Goal: Information Seeking & Learning: Learn about a topic

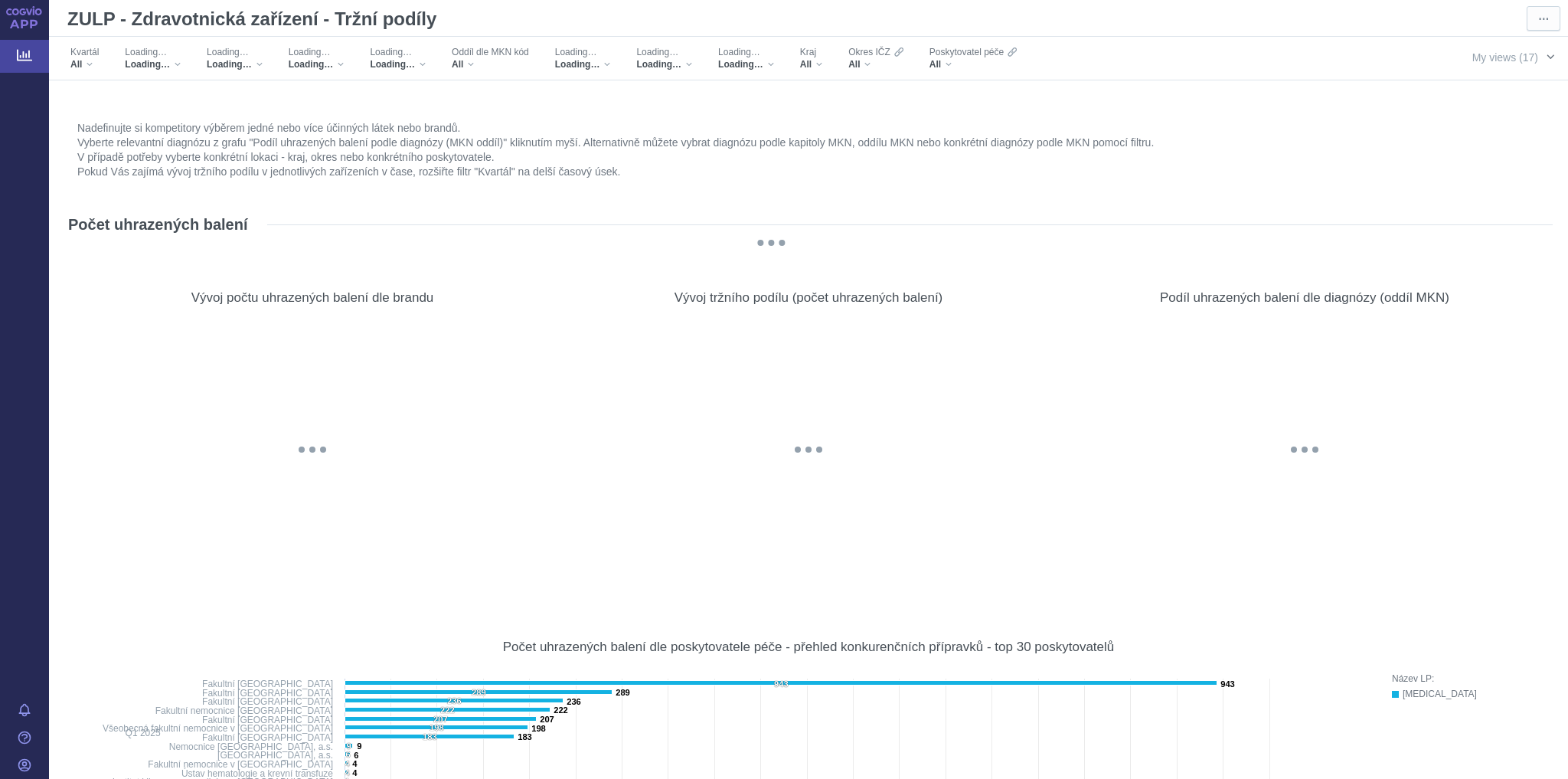
click at [1545, 62] on span "button" at bounding box center [1551, 56] width 13 height 13
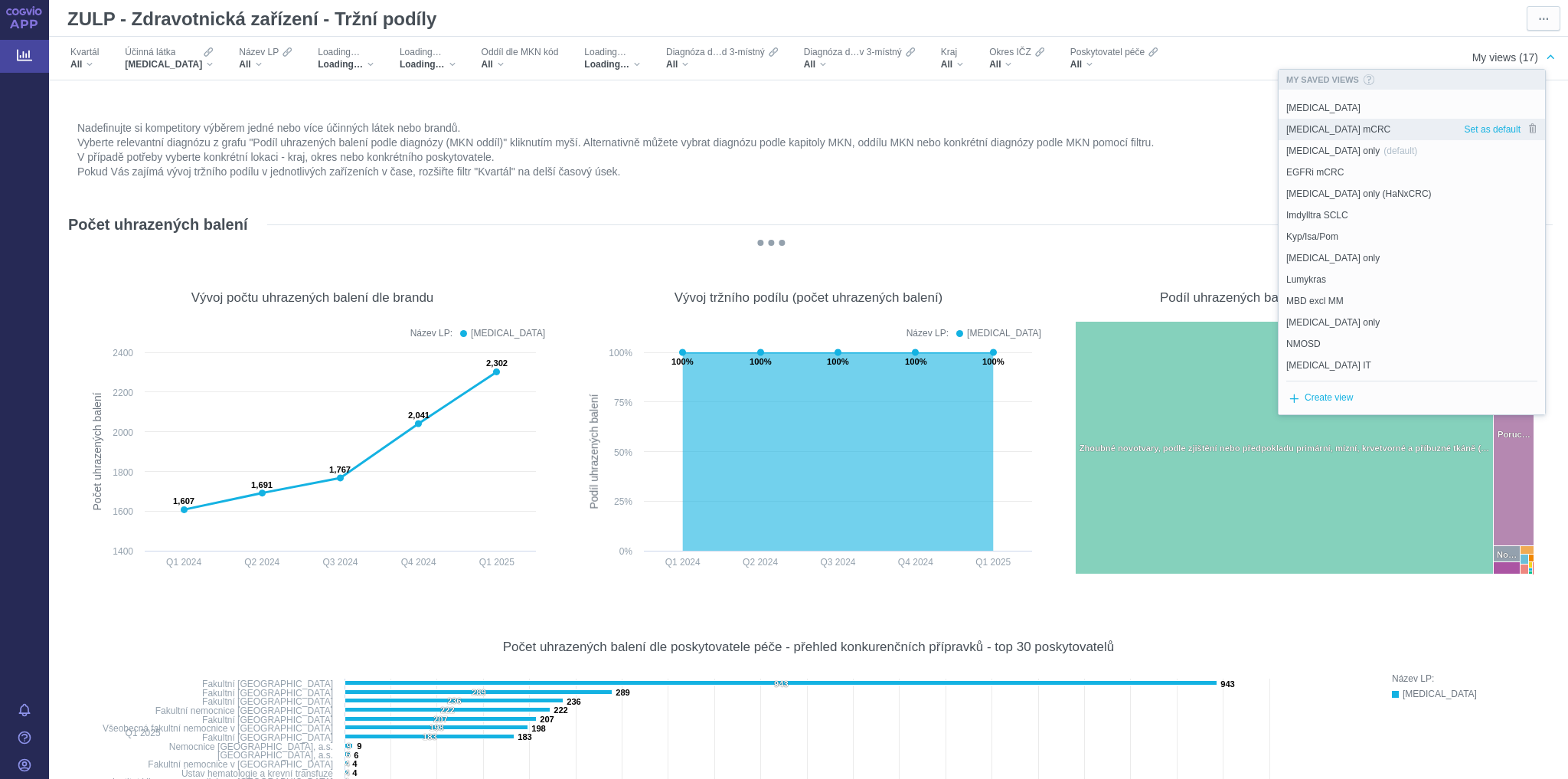
click at [1351, 124] on div "[MEDICAL_DATA] mCRC" at bounding box center [1371, 129] width 185 height 21
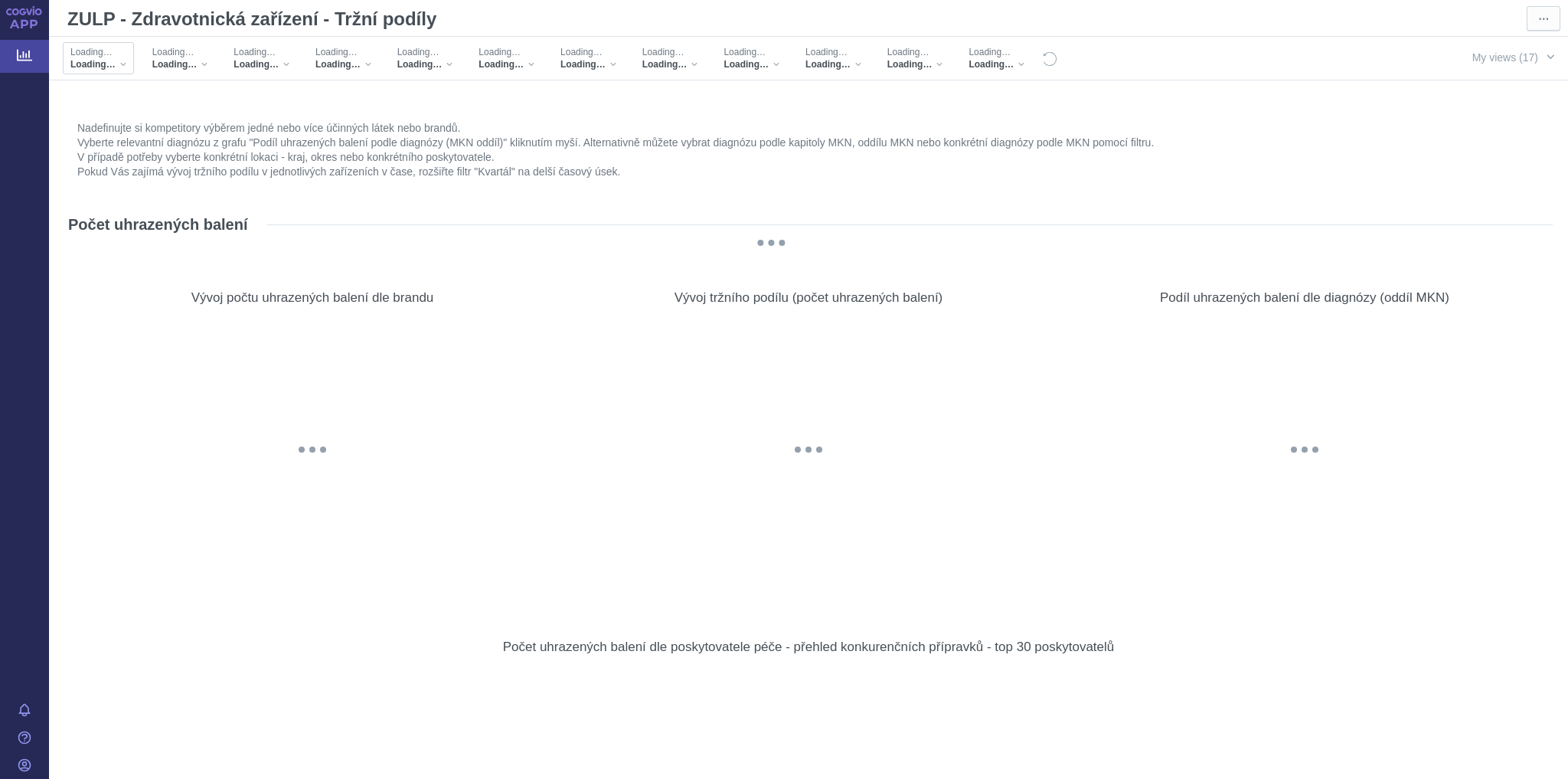
click at [121, 63] on div "Loading…" at bounding box center [98, 64] width 56 height 13
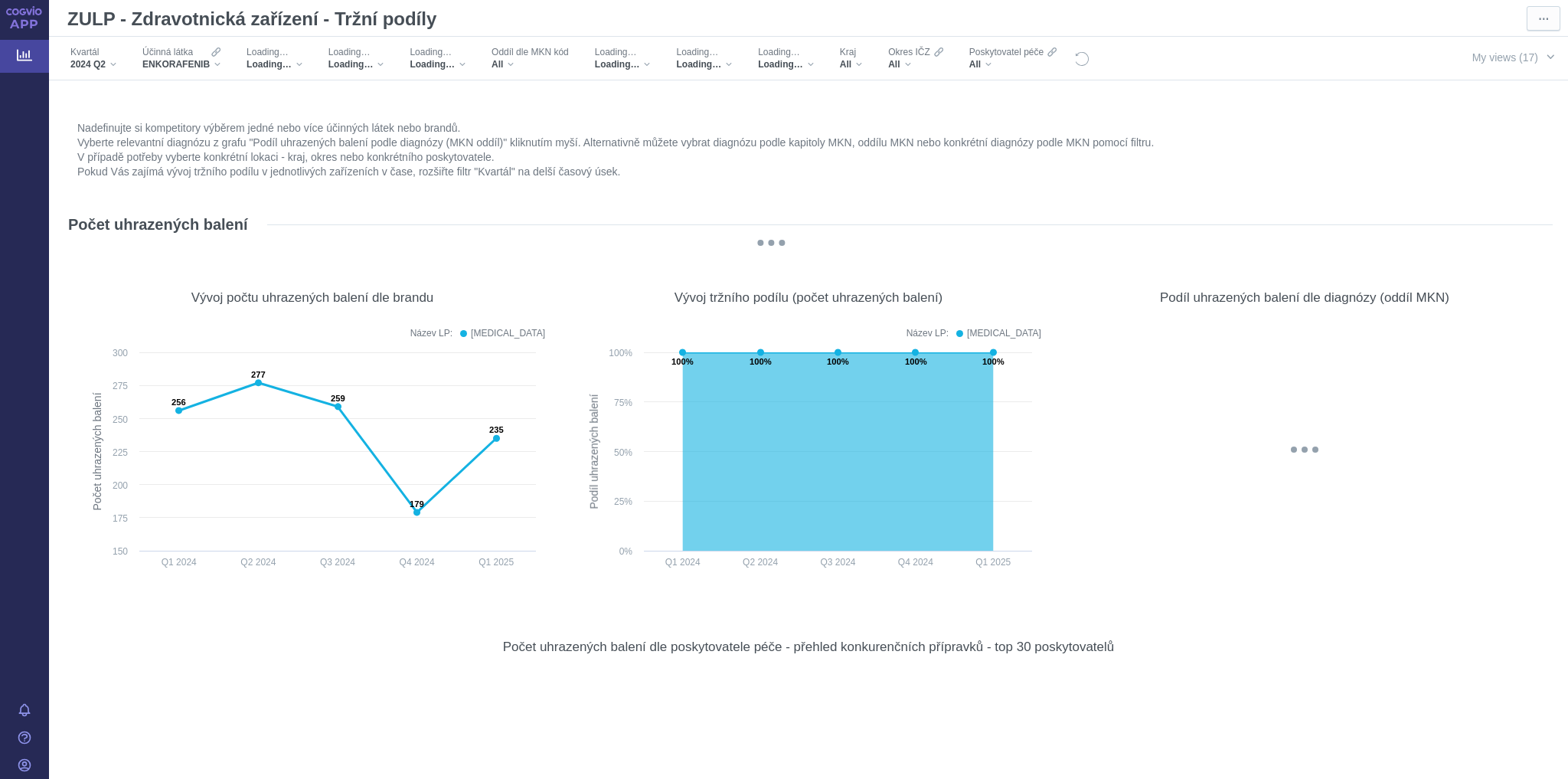
click at [121, 63] on div "Kvartál 2024 Q2" at bounding box center [94, 58] width 62 height 32
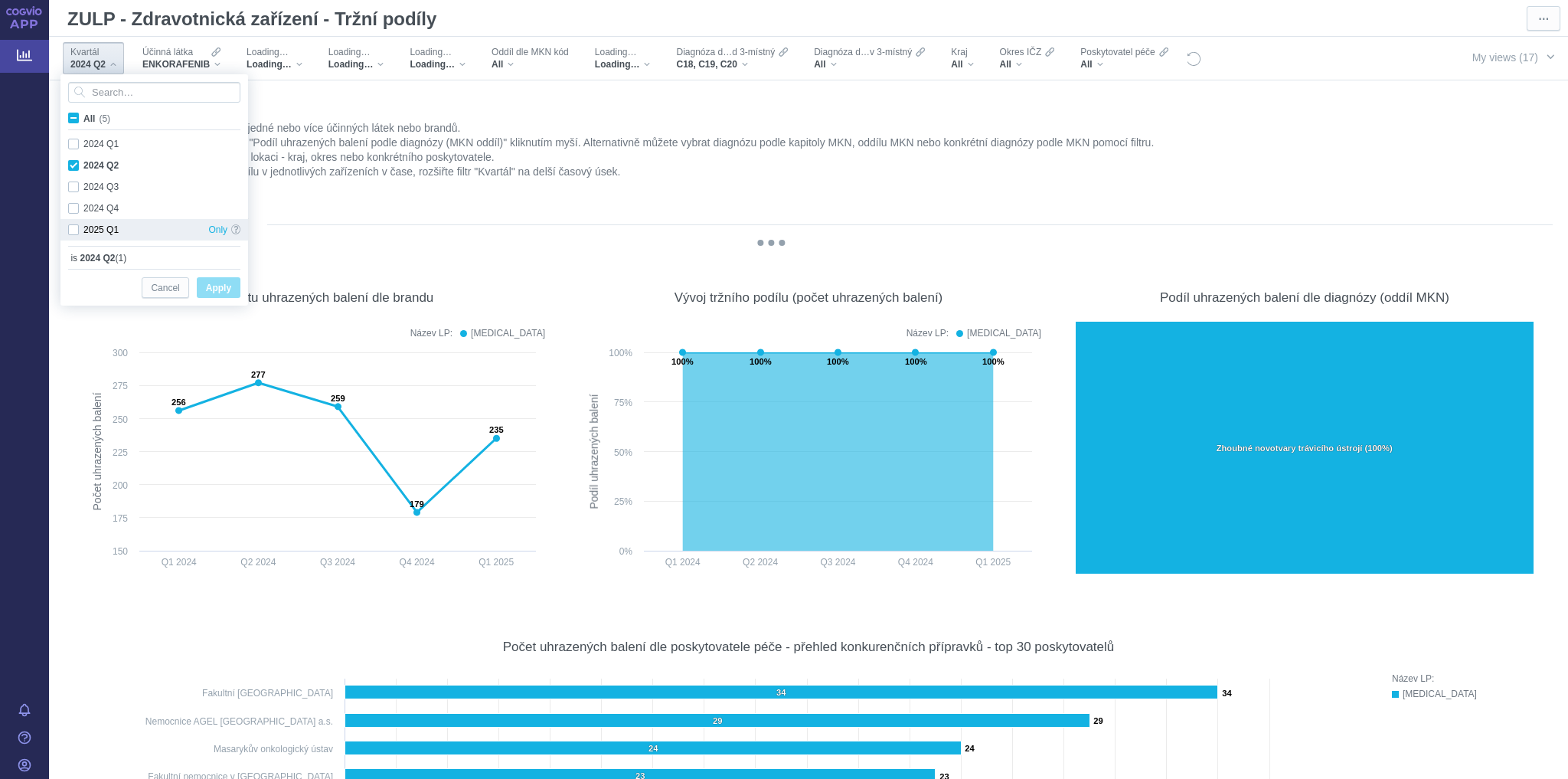
click at [76, 227] on div "2025 Q1 Only" at bounding box center [154, 229] width 188 height 21
checkbox input "true"
click at [68, 162] on div "2024 Q2 Only" at bounding box center [154, 165] width 188 height 21
checkbox input "false"
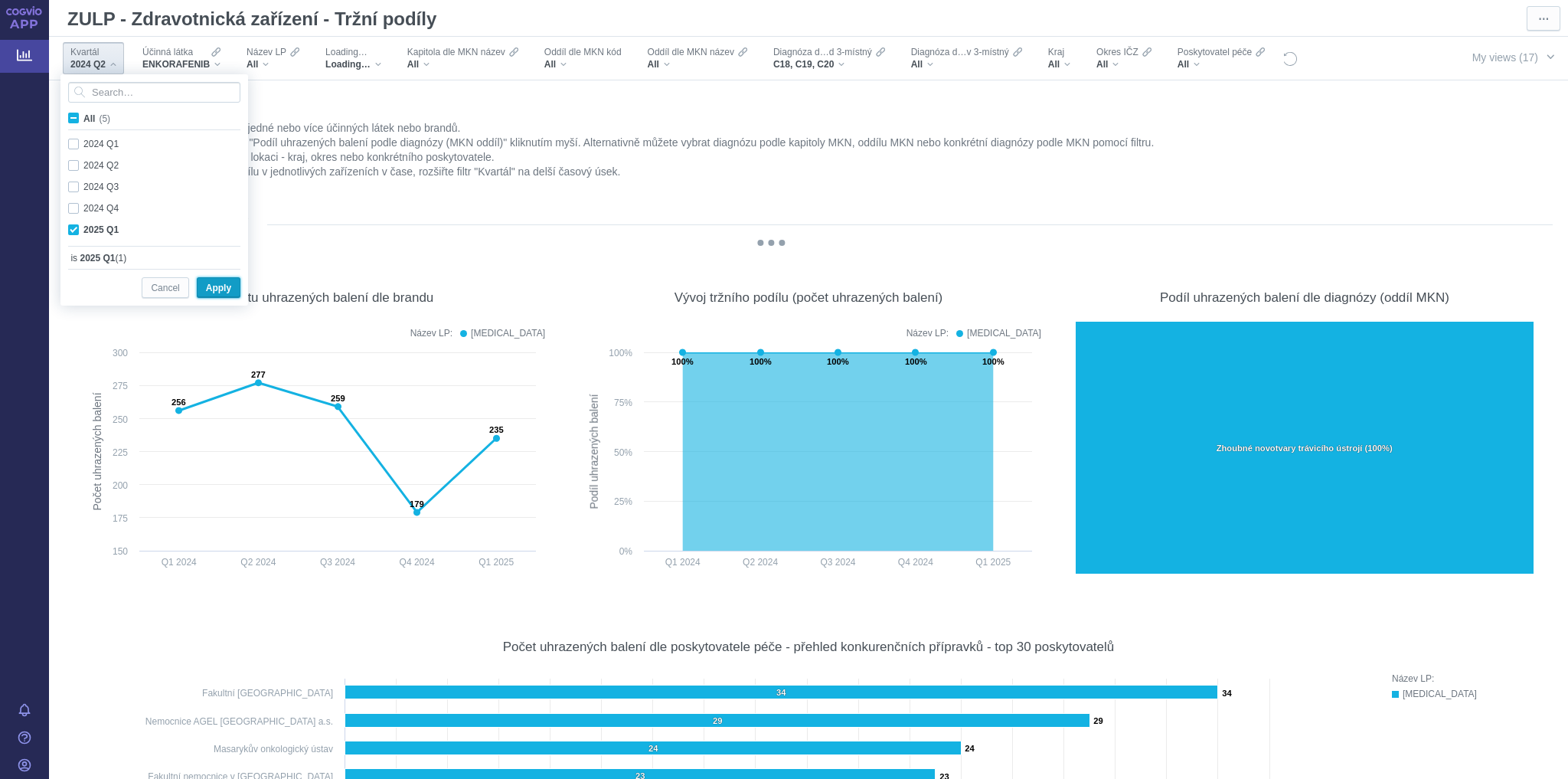
click at [200, 282] on button "Apply" at bounding box center [218, 286] width 43 height 20
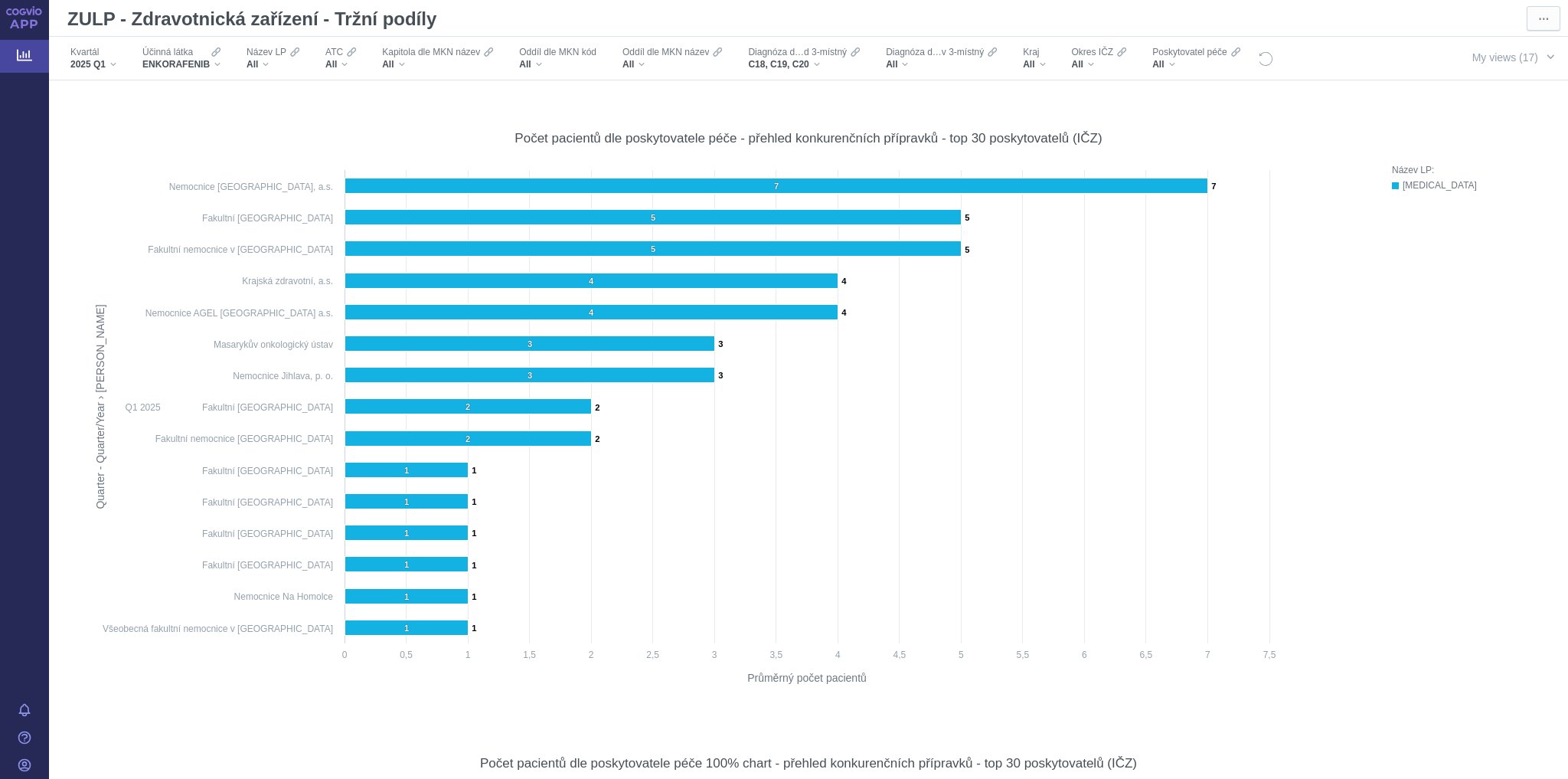
scroll to position [7005, 0]
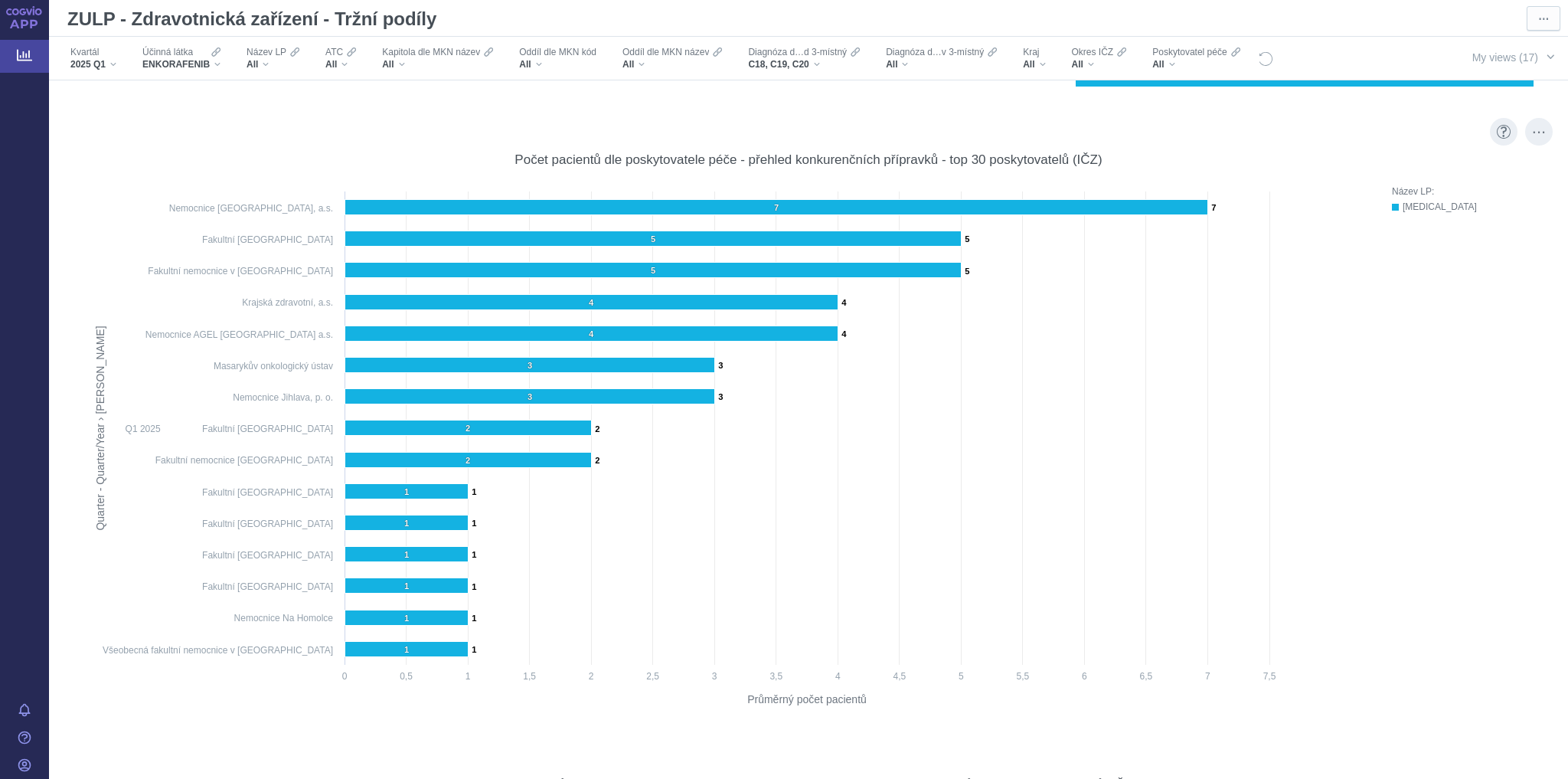
click at [1405, 481] on div "Název LP: [MEDICAL_DATA]" at bounding box center [1465, 444] width 146 height 521
click at [1545, 59] on span "button" at bounding box center [1551, 56] width 13 height 13
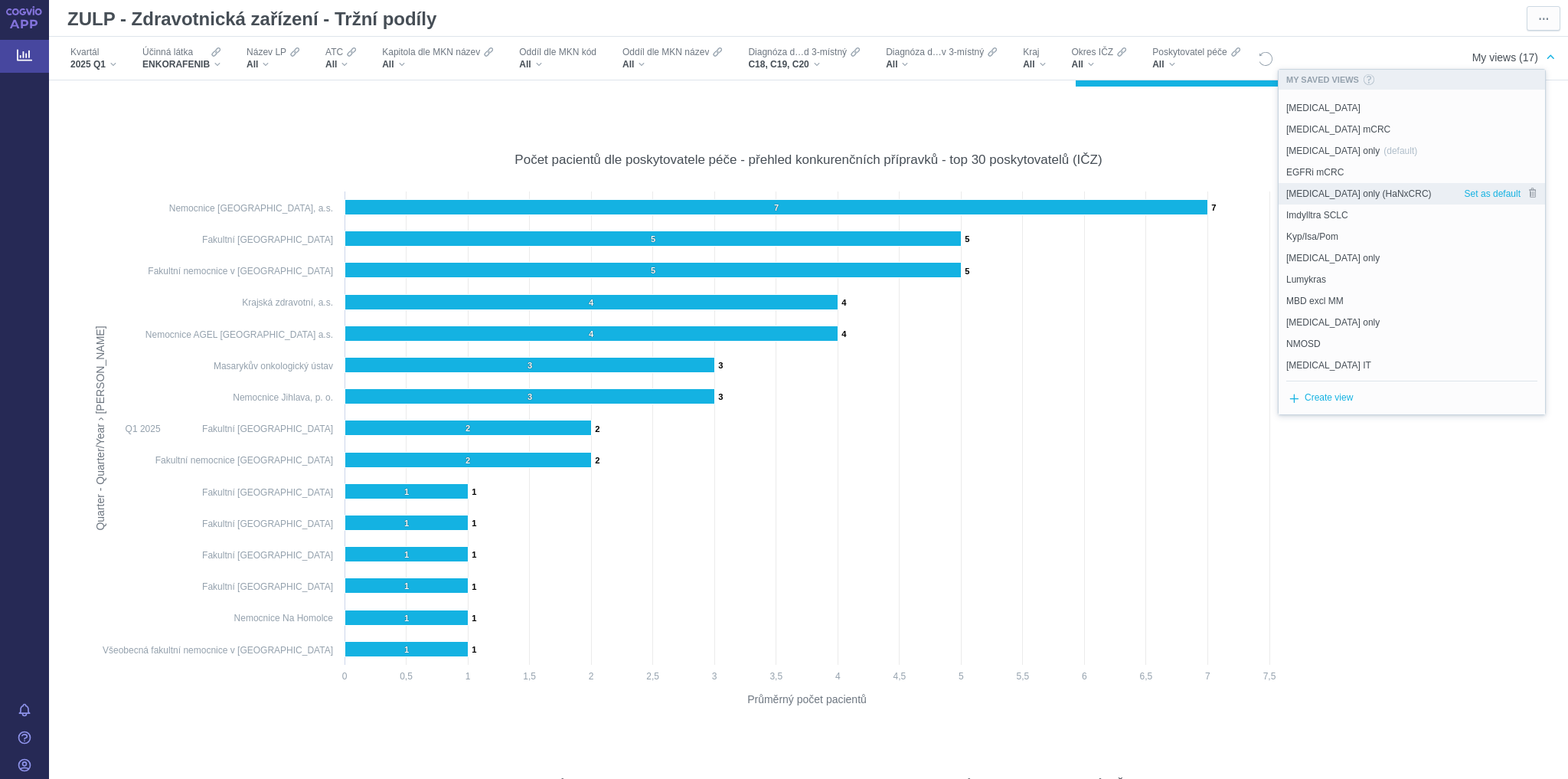
click at [1371, 192] on span "[MEDICAL_DATA] only (HaNxCRC)" at bounding box center [1359, 194] width 146 height 13
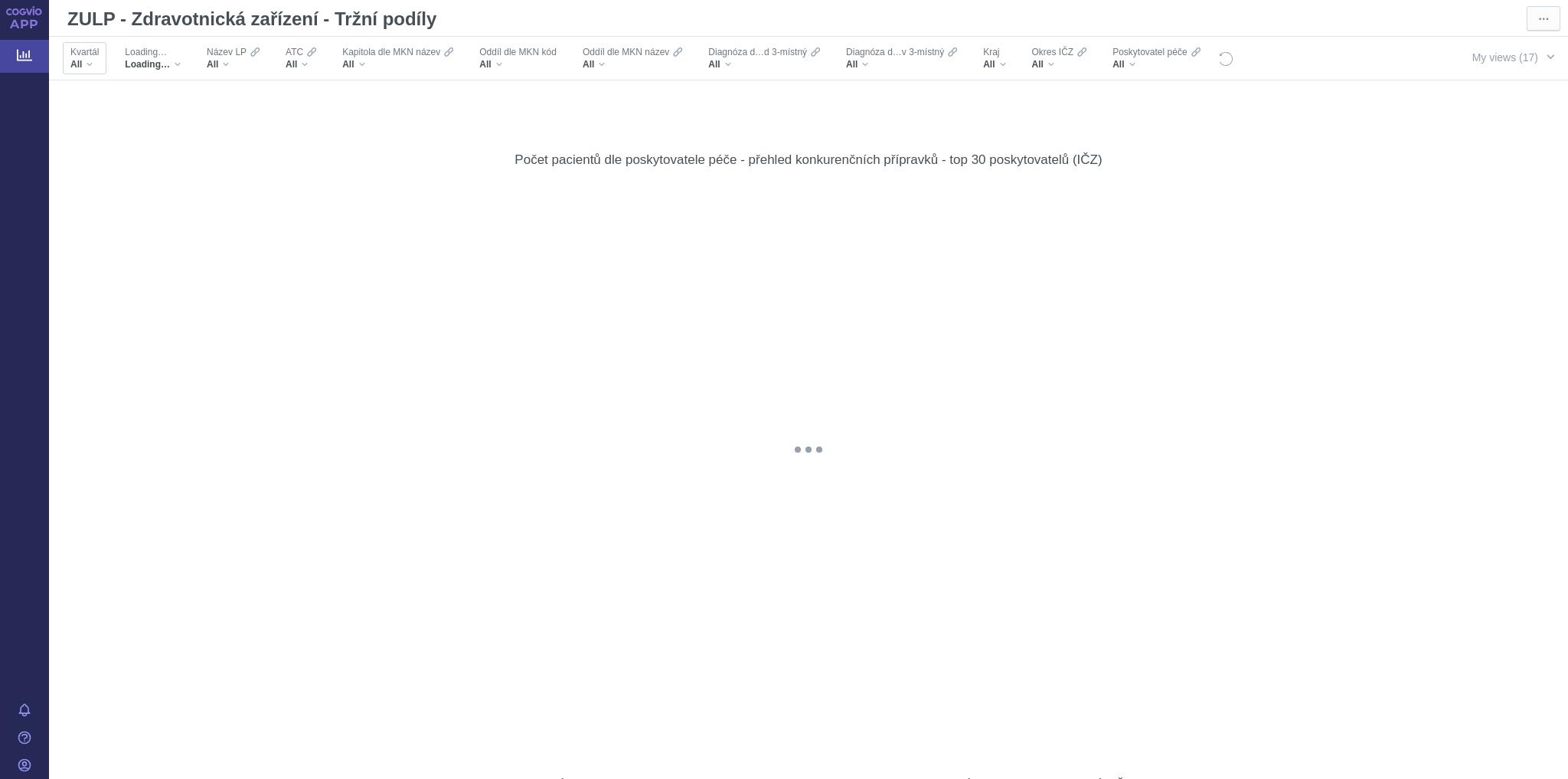
click at [88, 67] on div "All" at bounding box center [84, 64] width 28 height 13
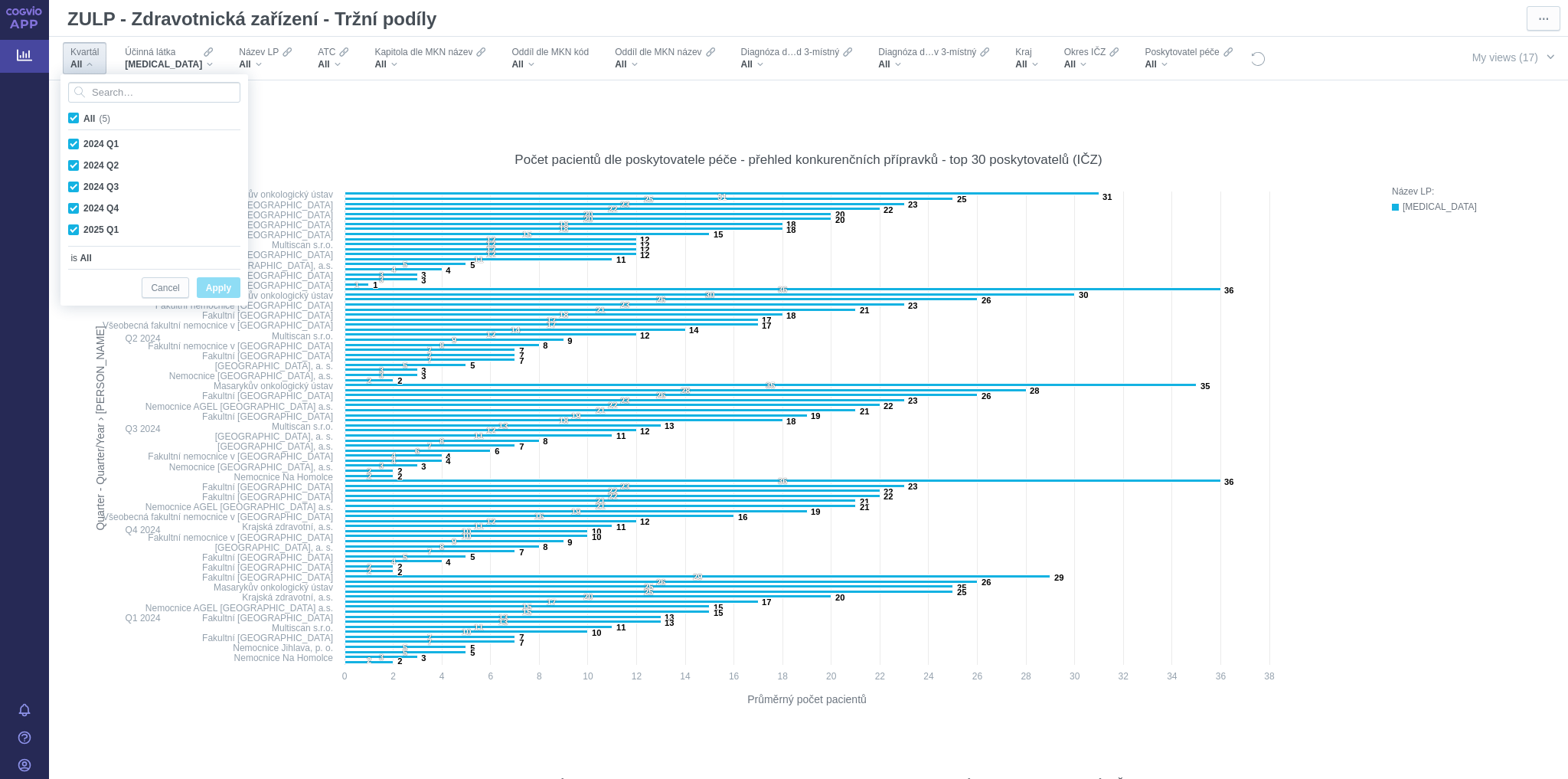
click at [1446, 401] on div "Název LP: [MEDICAL_DATA]" at bounding box center [1465, 444] width 146 height 521
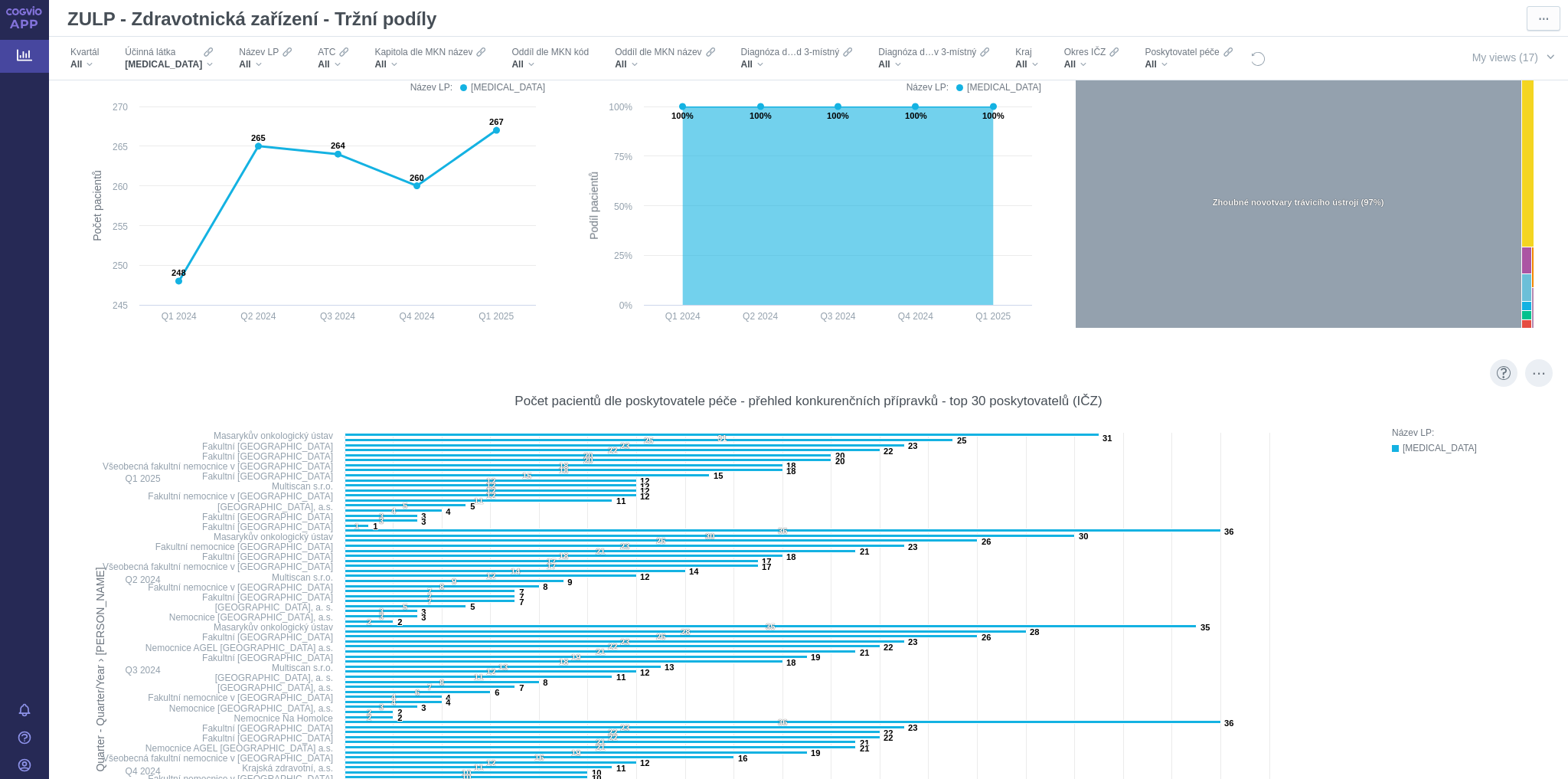
scroll to position [6760, 0]
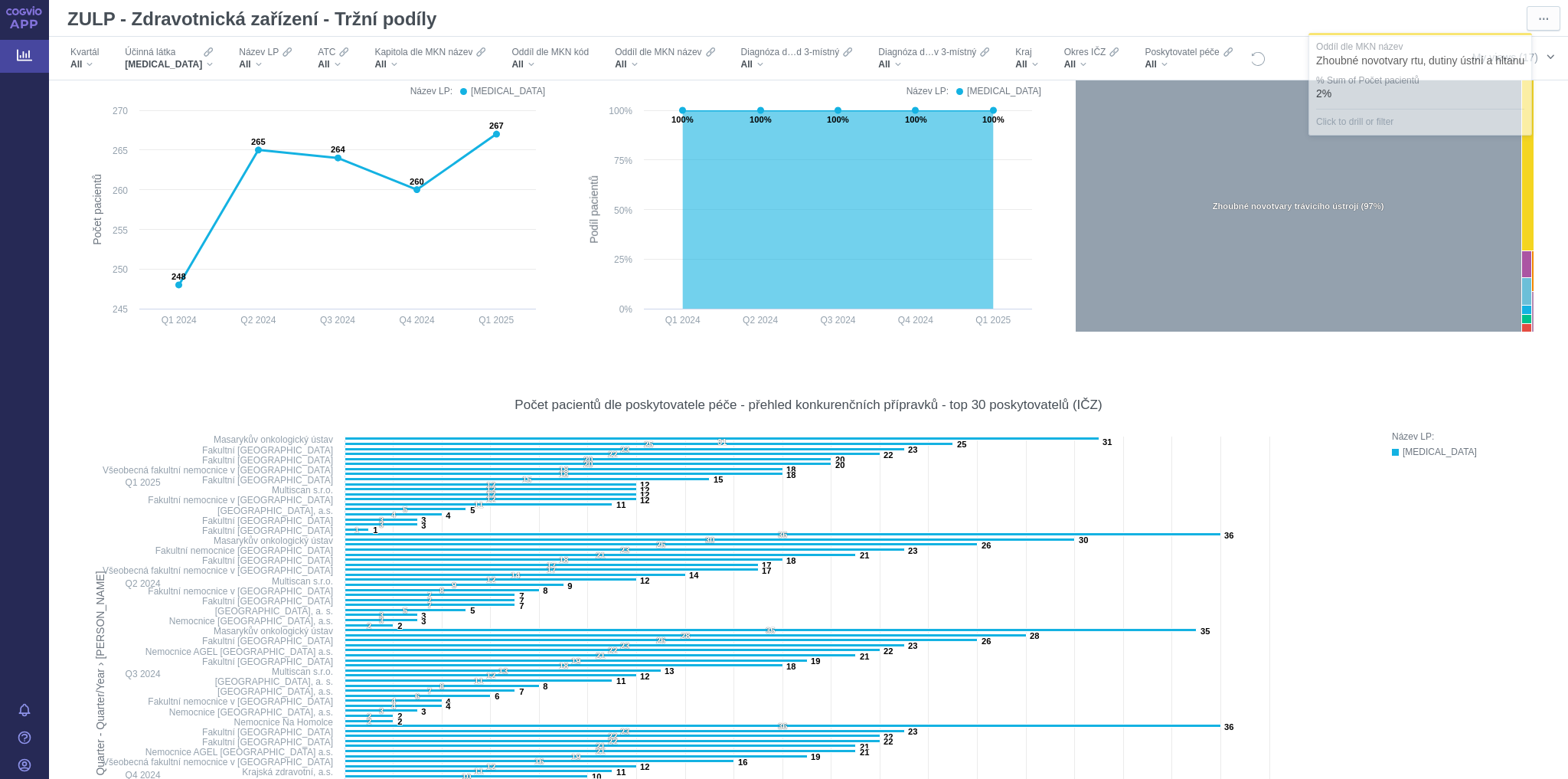
click at [1545, 54] on span "button" at bounding box center [1551, 56] width 13 height 13
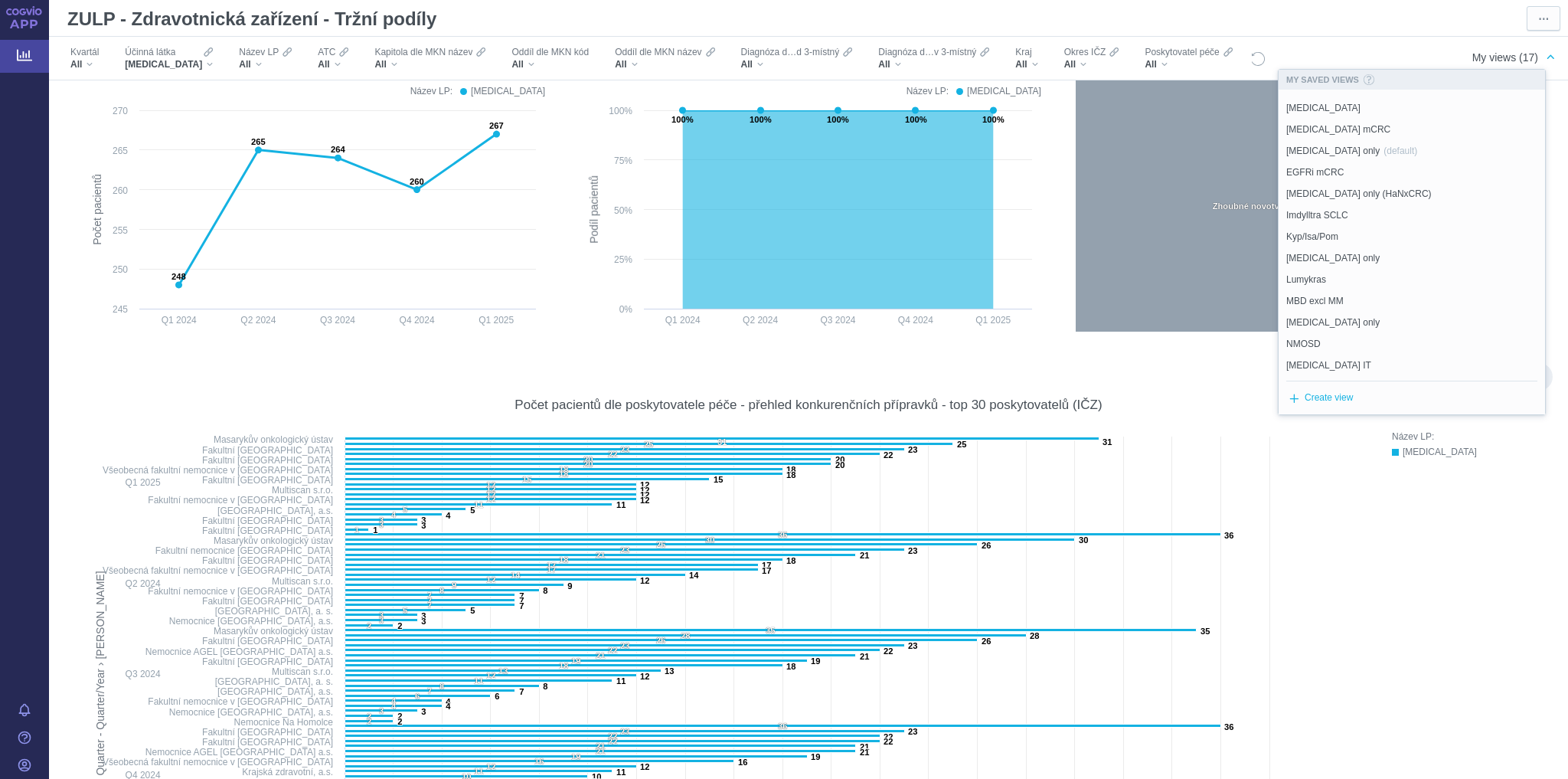
click at [1392, 579] on div "Název LP: [MEDICAL_DATA]" at bounding box center [1465, 689] width 146 height 521
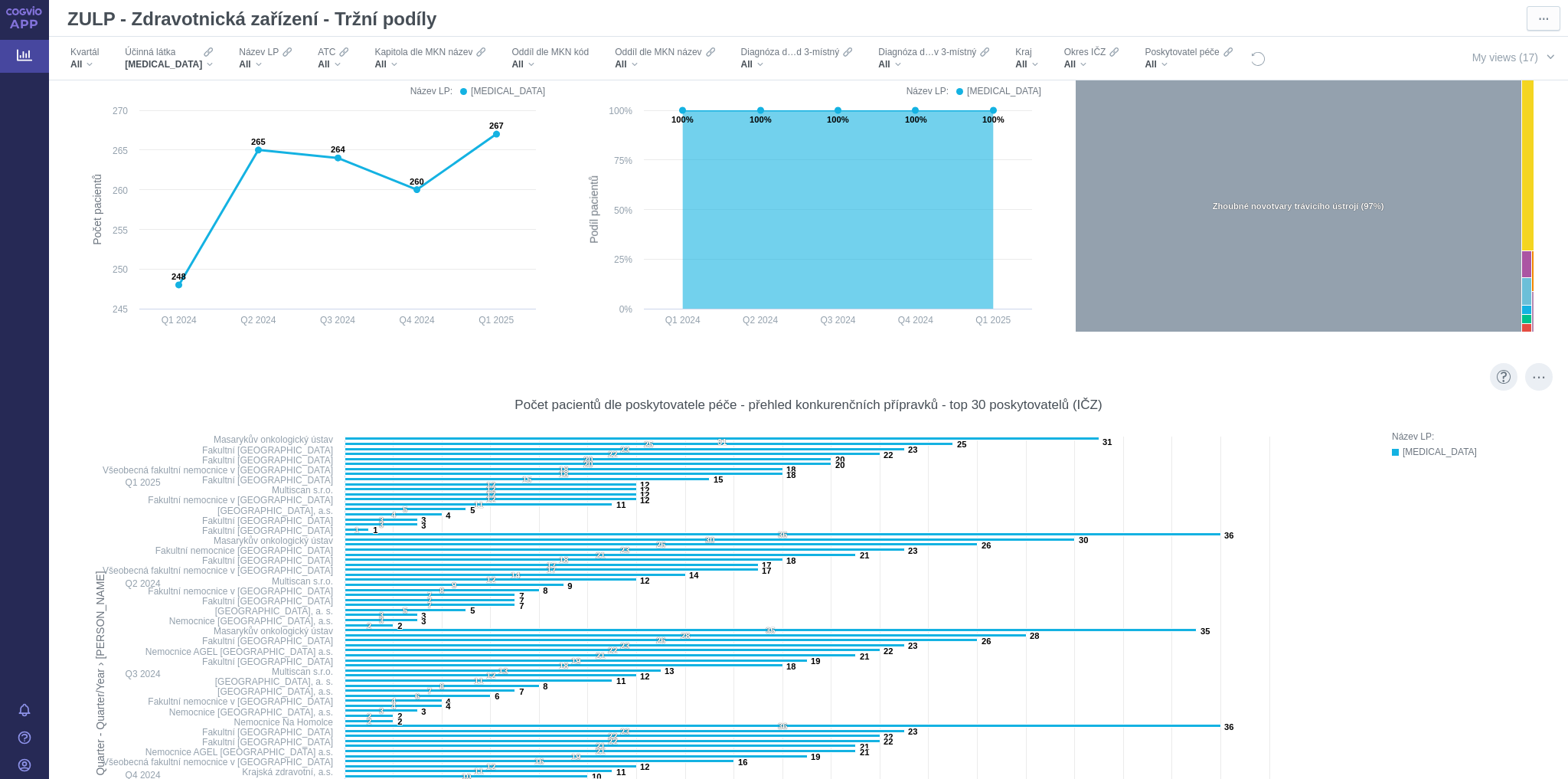
scroll to position [6699, 0]
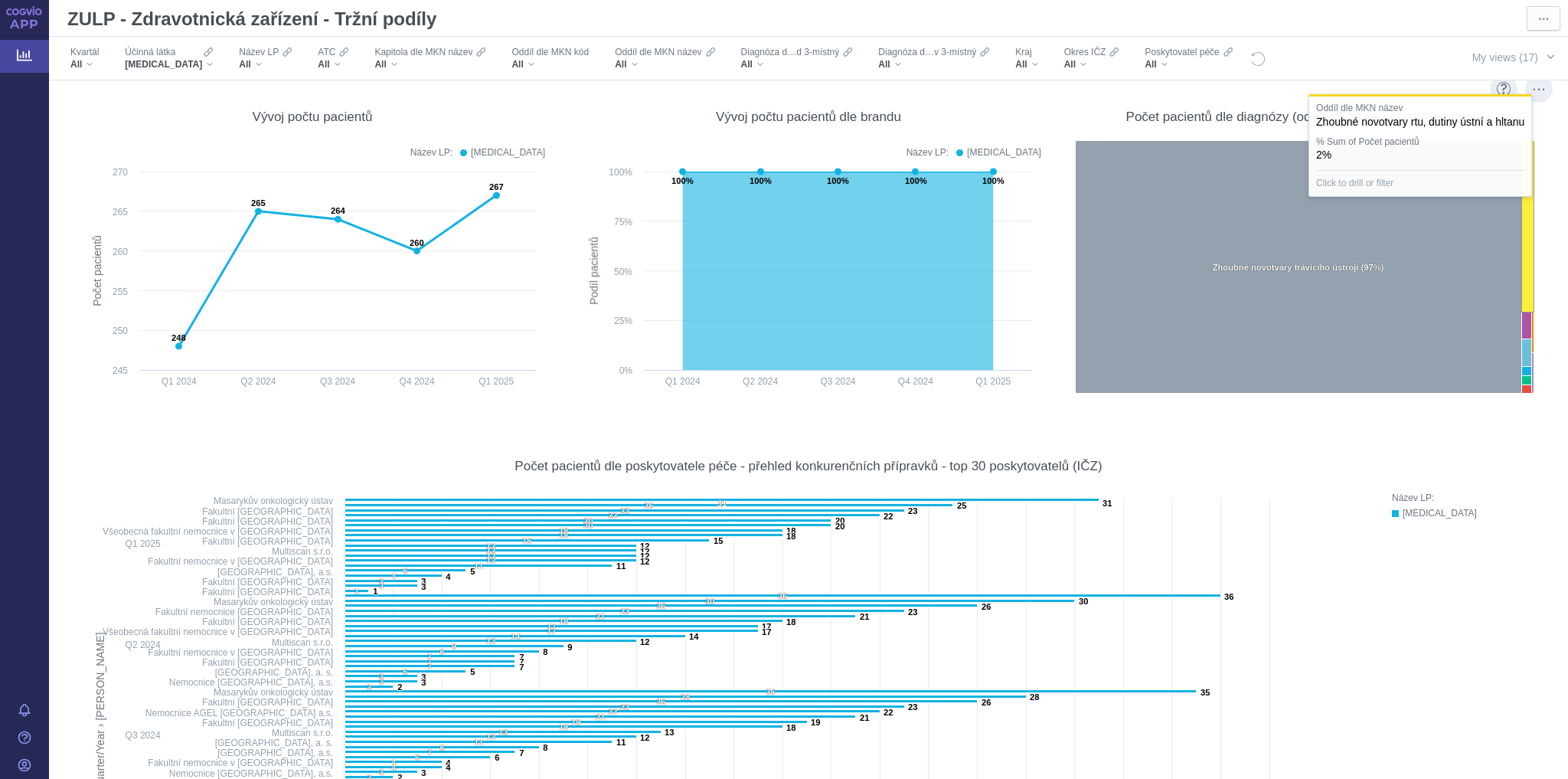
click at [1522, 279] on rect at bounding box center [1527, 227] width 13 height 172
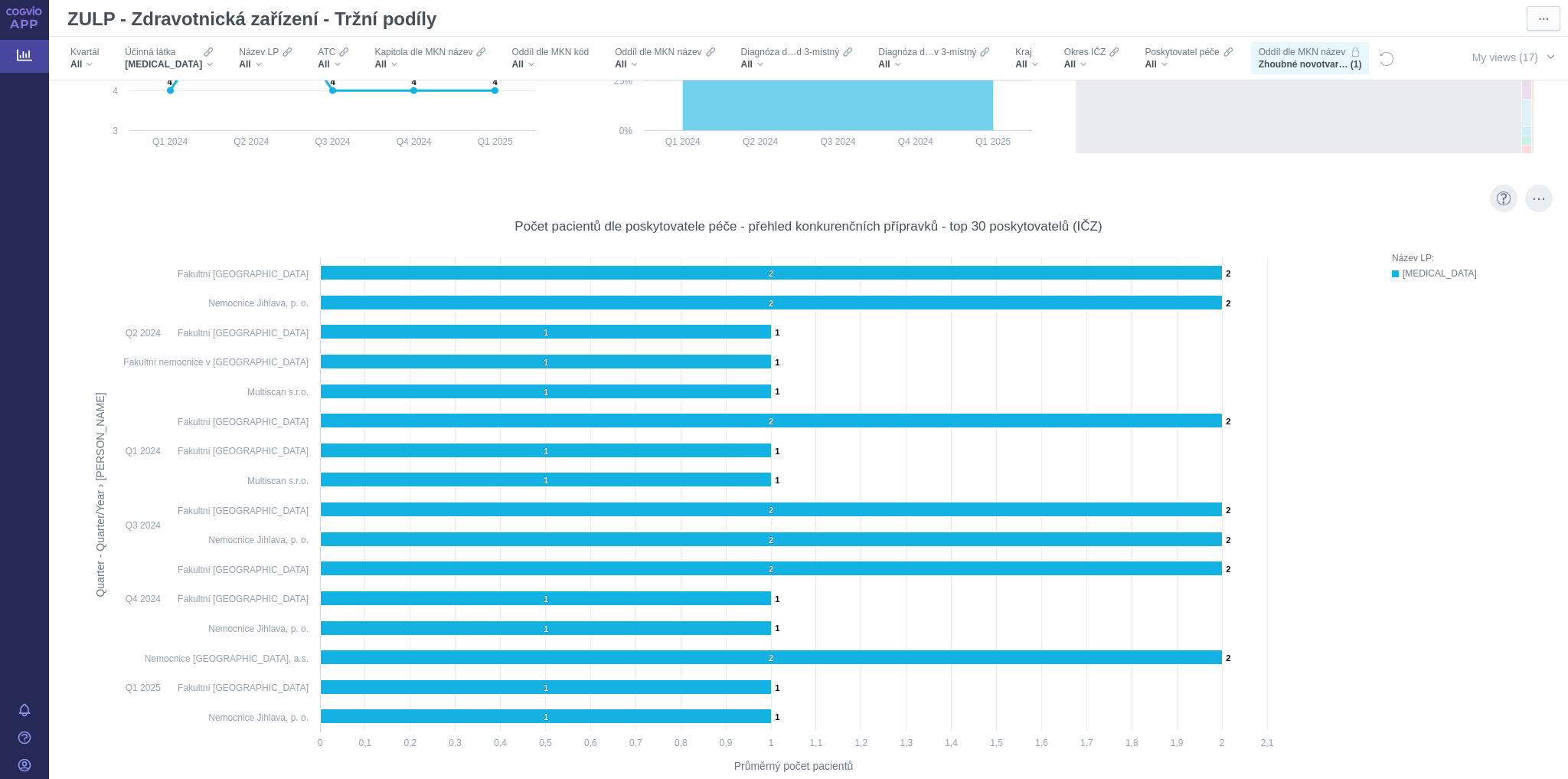
scroll to position [6944, 0]
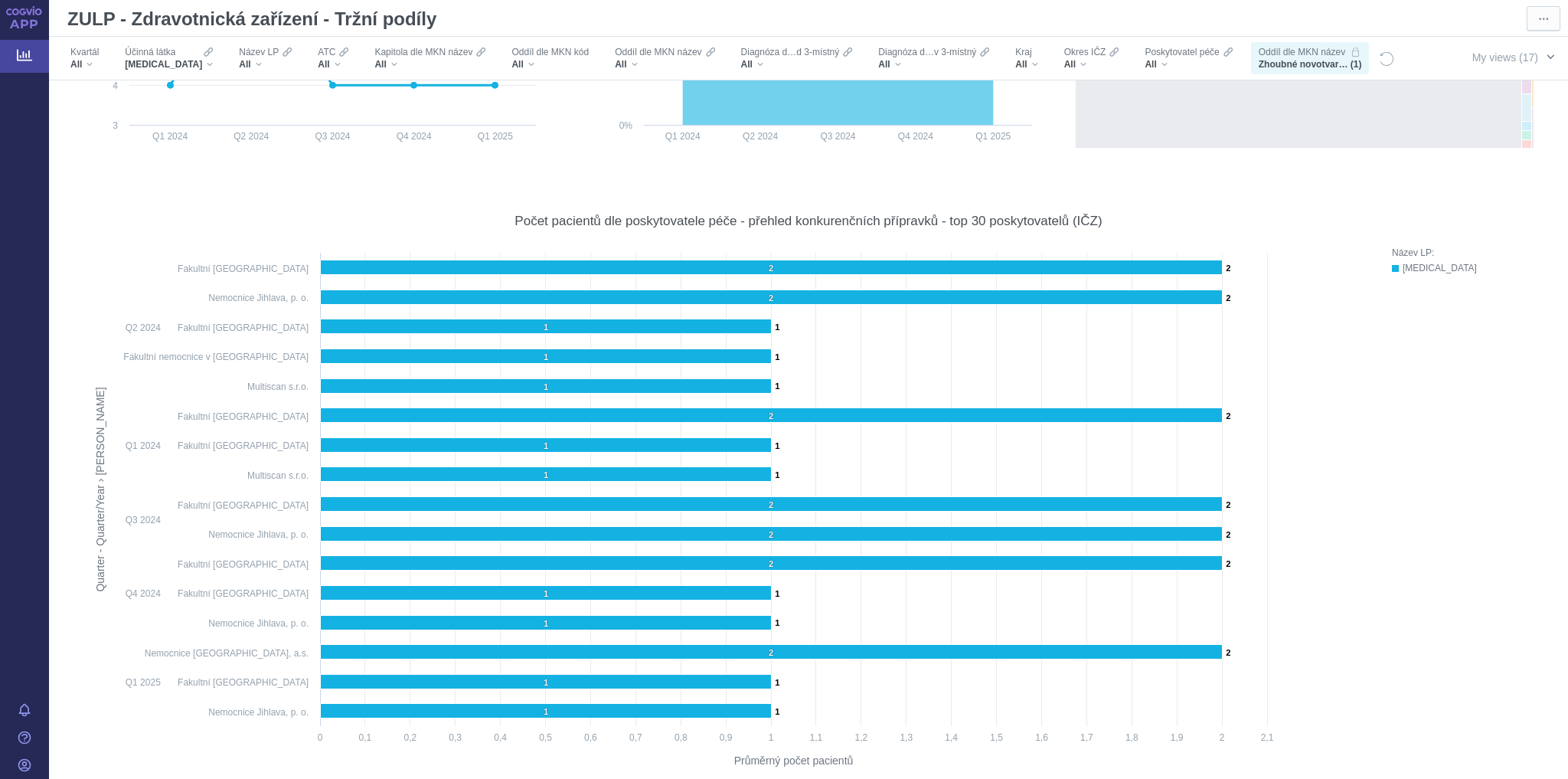
click at [1545, 54] on span "button" at bounding box center [1551, 56] width 13 height 13
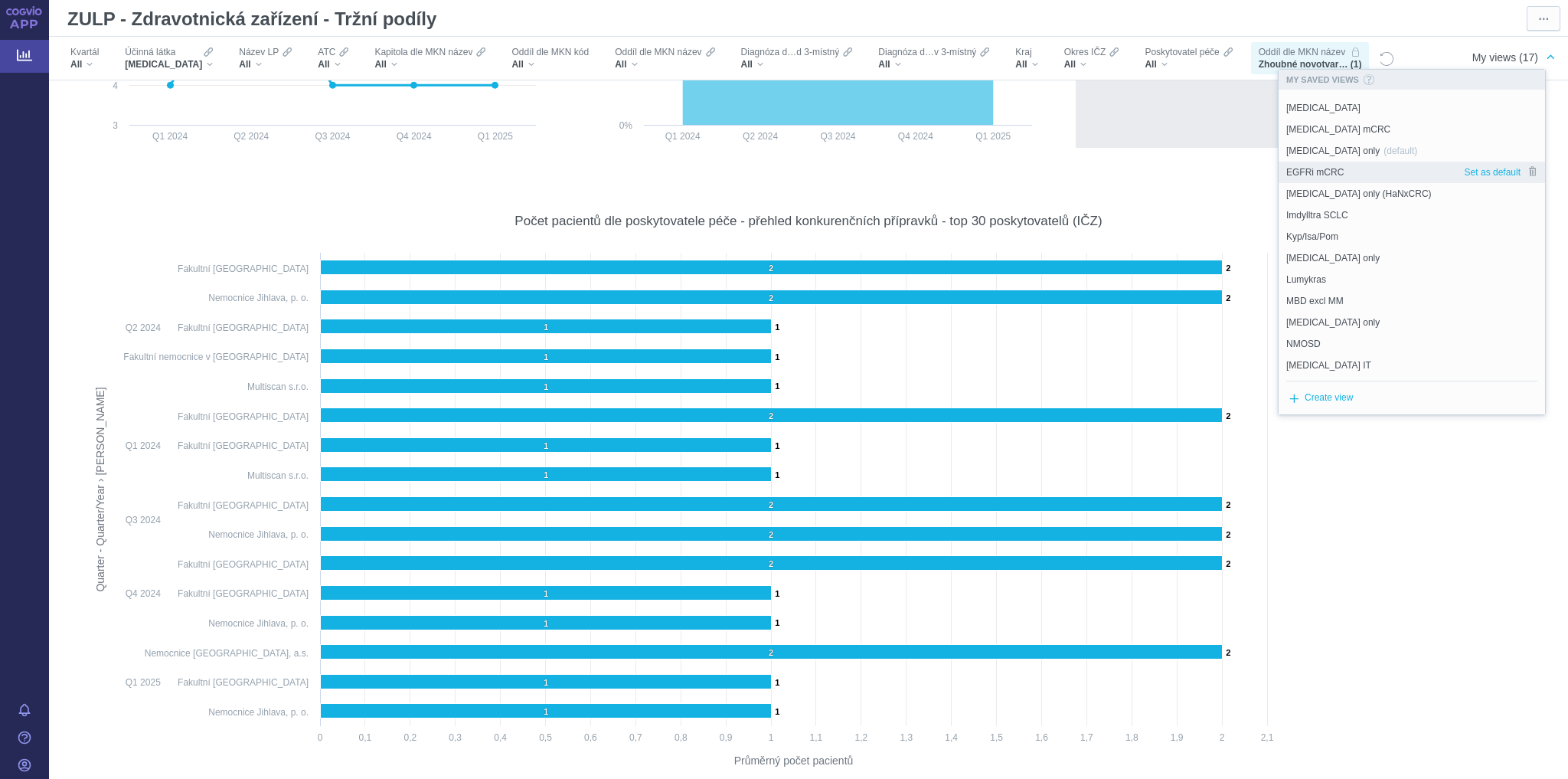
click at [1326, 170] on span "EGFRi mCRC" at bounding box center [1315, 173] width 58 height 13
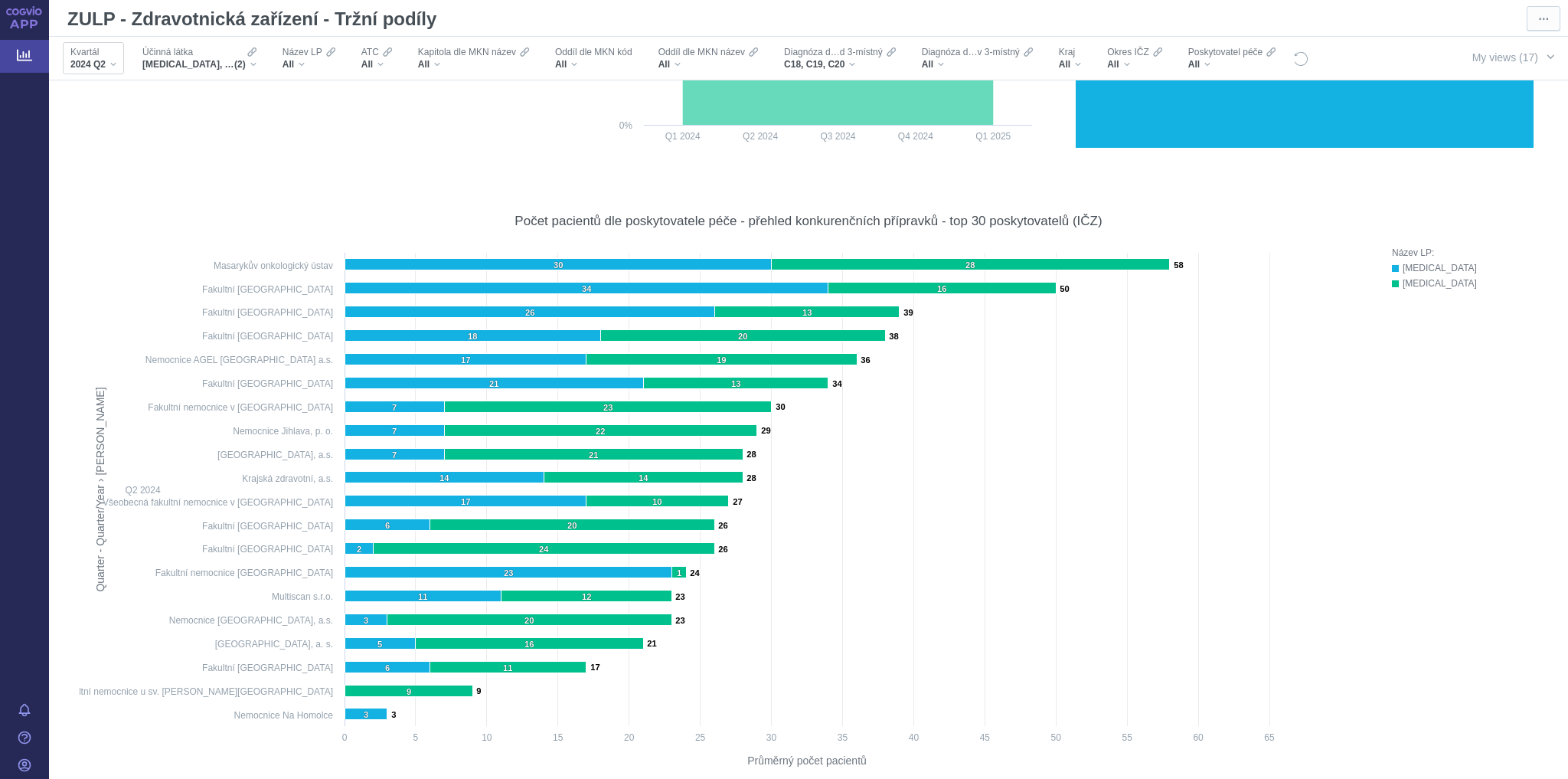
click at [117, 65] on div "Kvartál 2024 Q2" at bounding box center [94, 58] width 62 height 32
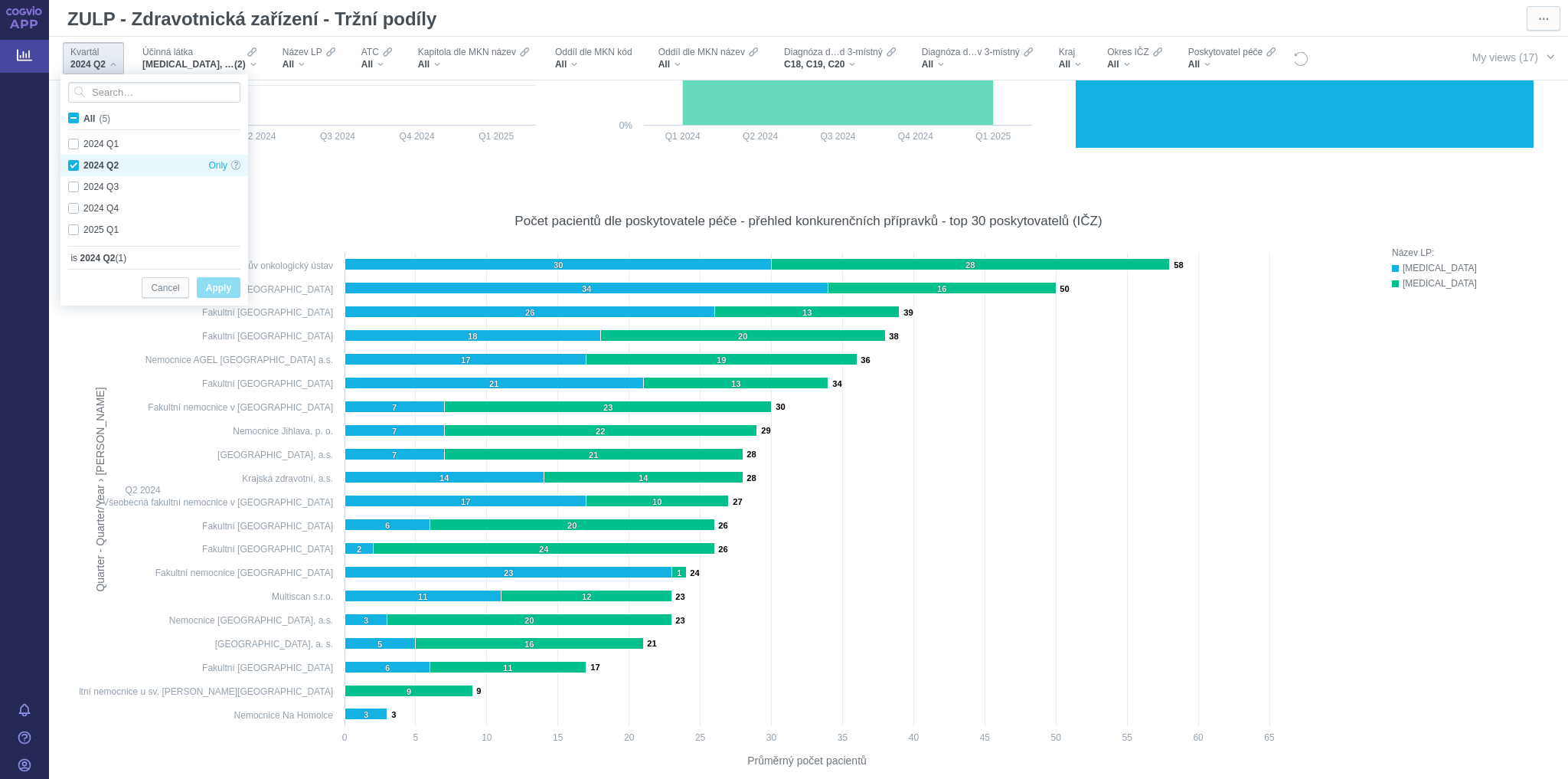
click at [76, 166] on div "2024 Q2 Only" at bounding box center [154, 165] width 188 height 21
checkbox input "false"
click at [72, 227] on div "2025 Q1 Only" at bounding box center [154, 229] width 188 height 21
checkbox input "true"
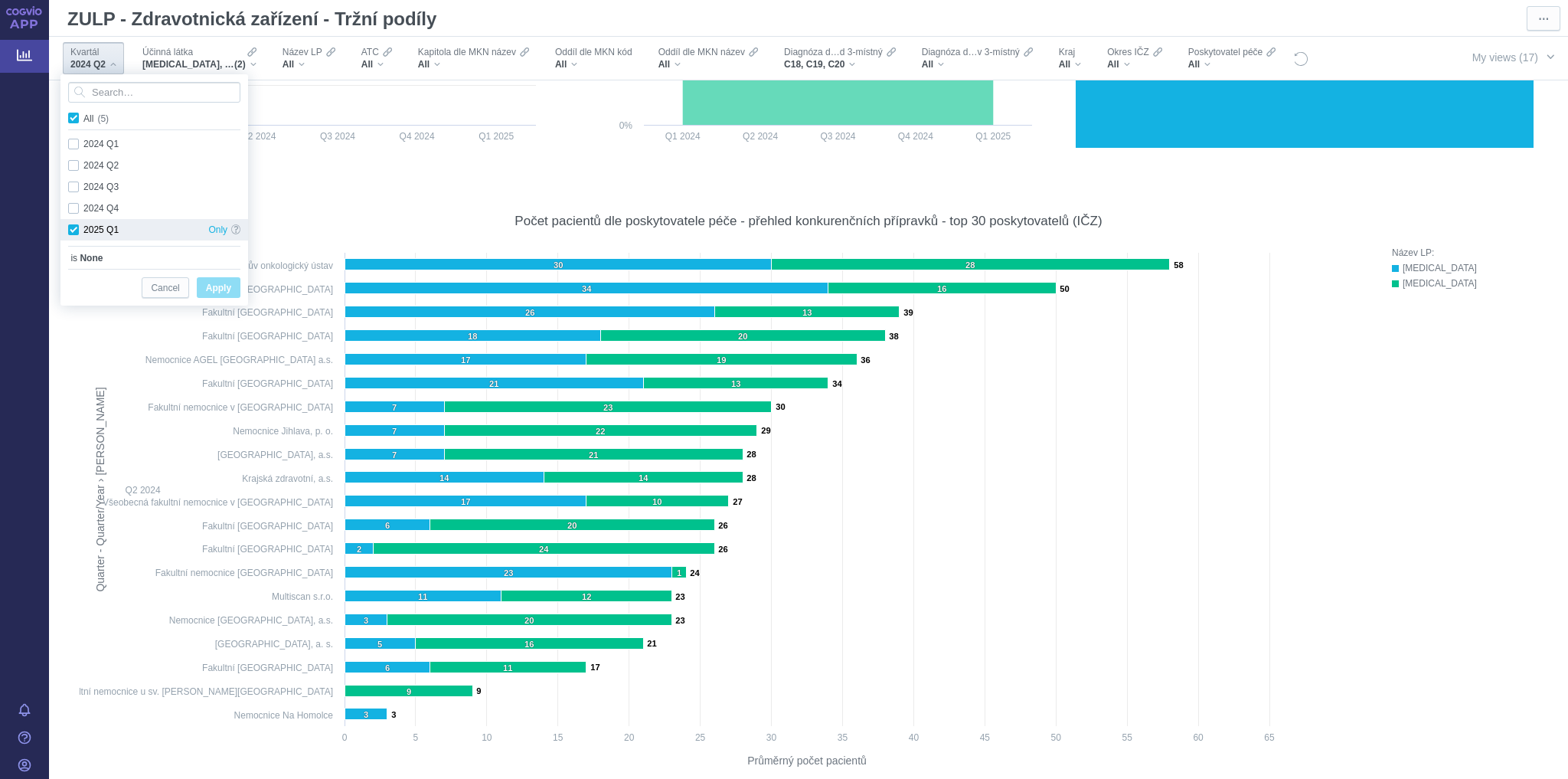
checkbox input "true"
click at [214, 292] on span "Apply" at bounding box center [219, 288] width 25 height 19
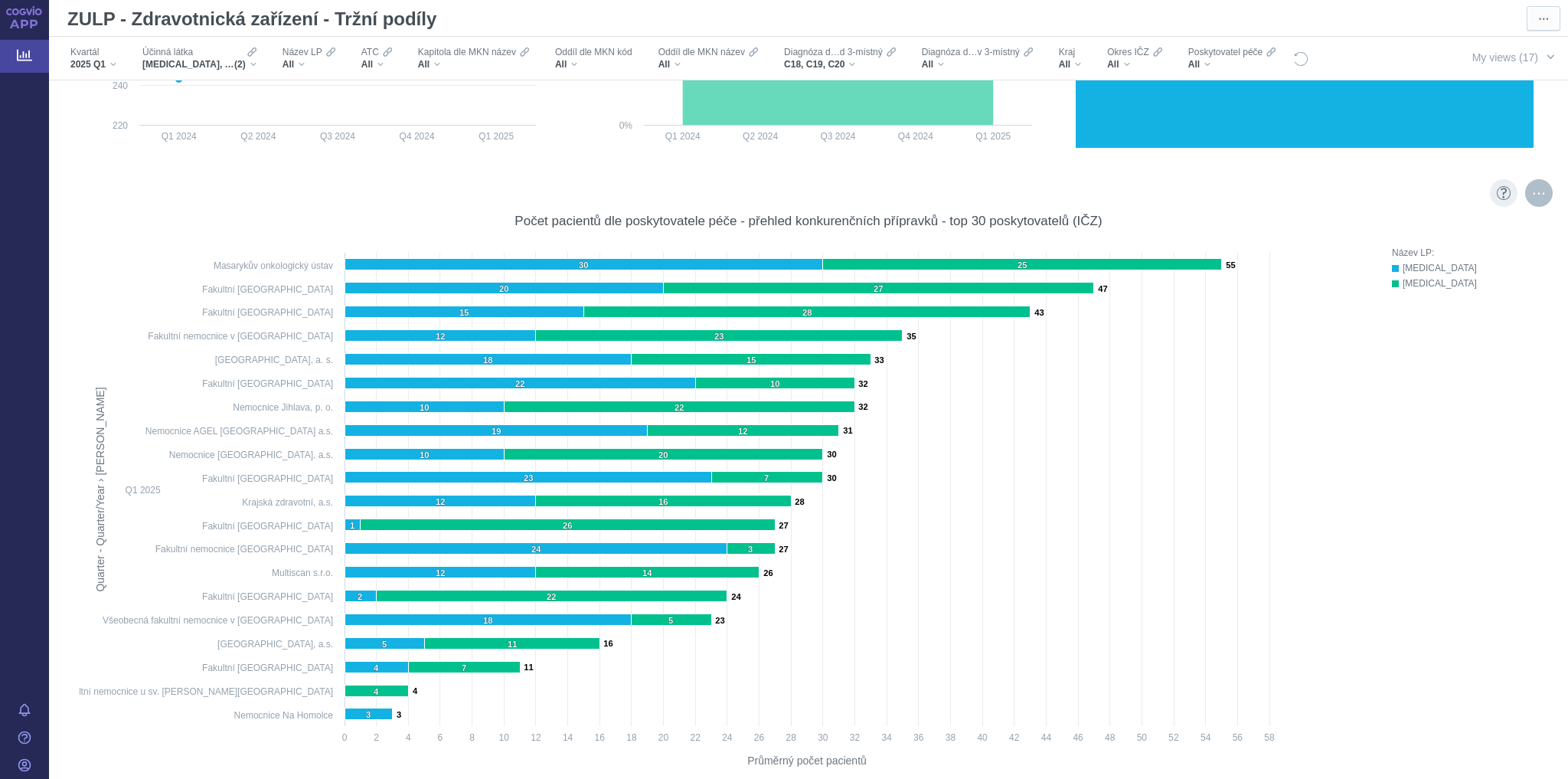
click at [1526, 201] on div "More actions" at bounding box center [1539, 193] width 28 height 28
click at [1545, 52] on span "button" at bounding box center [1551, 56] width 13 height 13
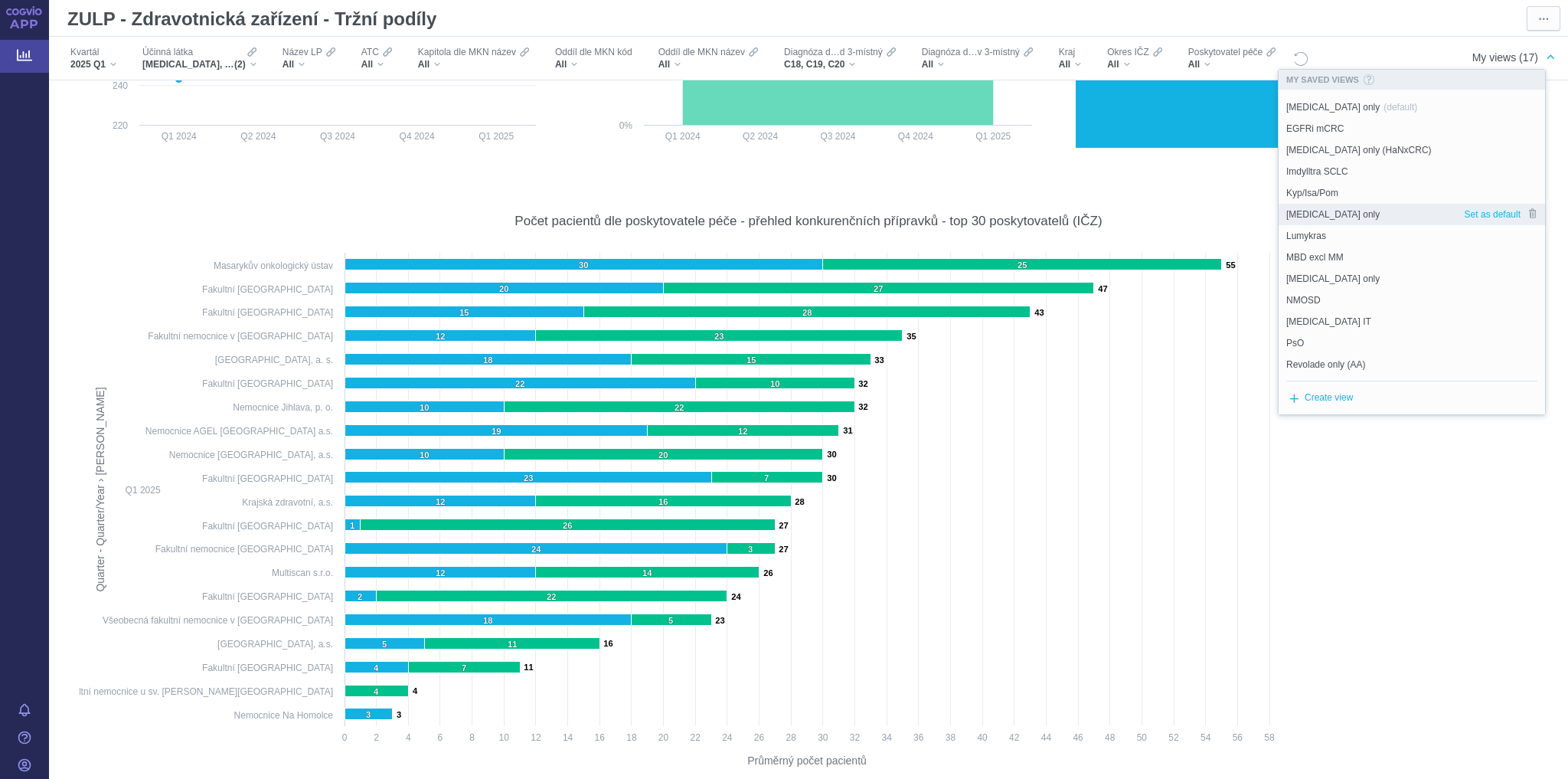
scroll to position [89, 0]
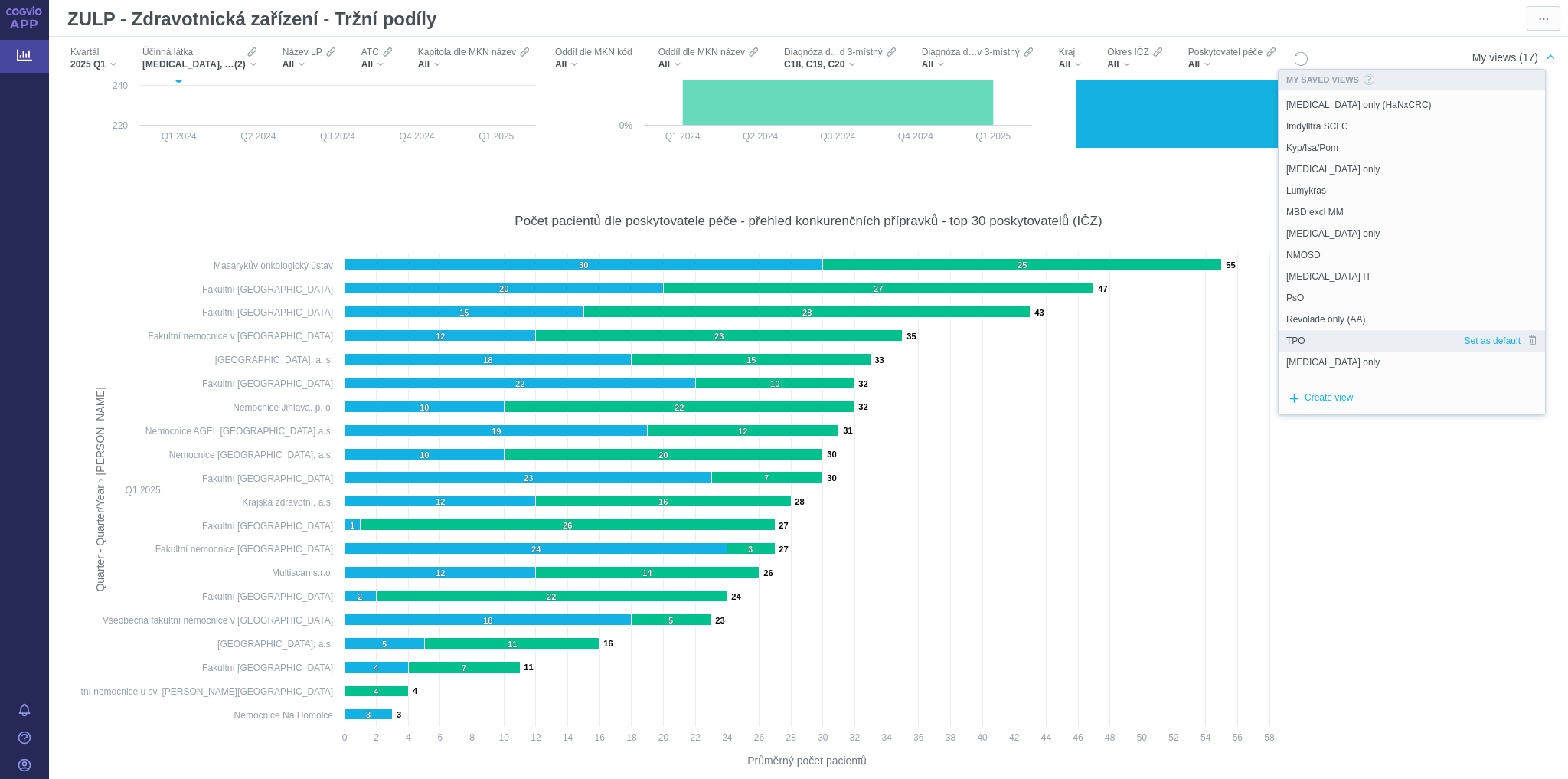
click at [1311, 344] on div "TPO" at bounding box center [1371, 340] width 185 height 21
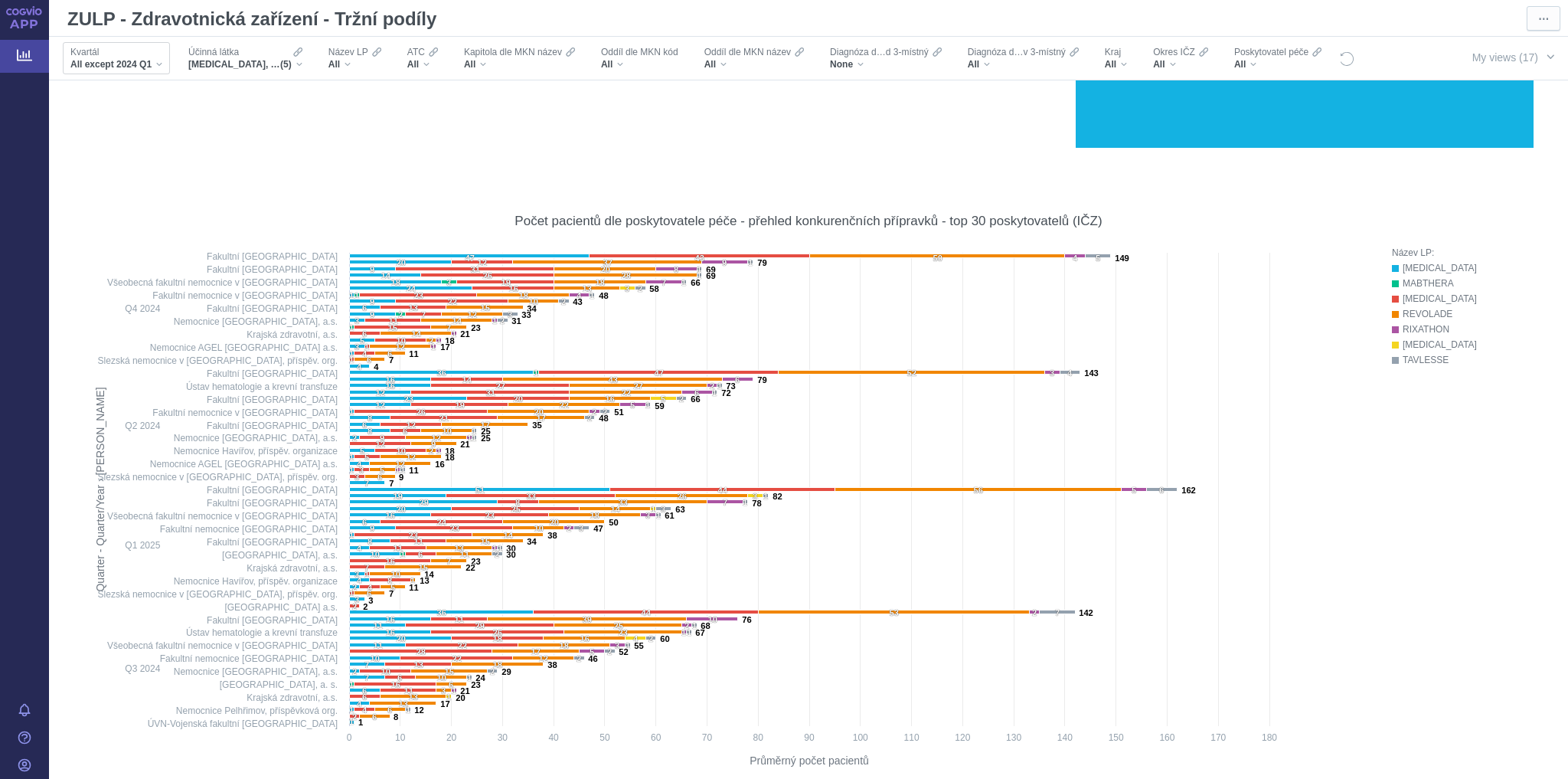
click at [137, 65] on span "All except 2024 Q1" at bounding box center [111, 64] width 81 height 13
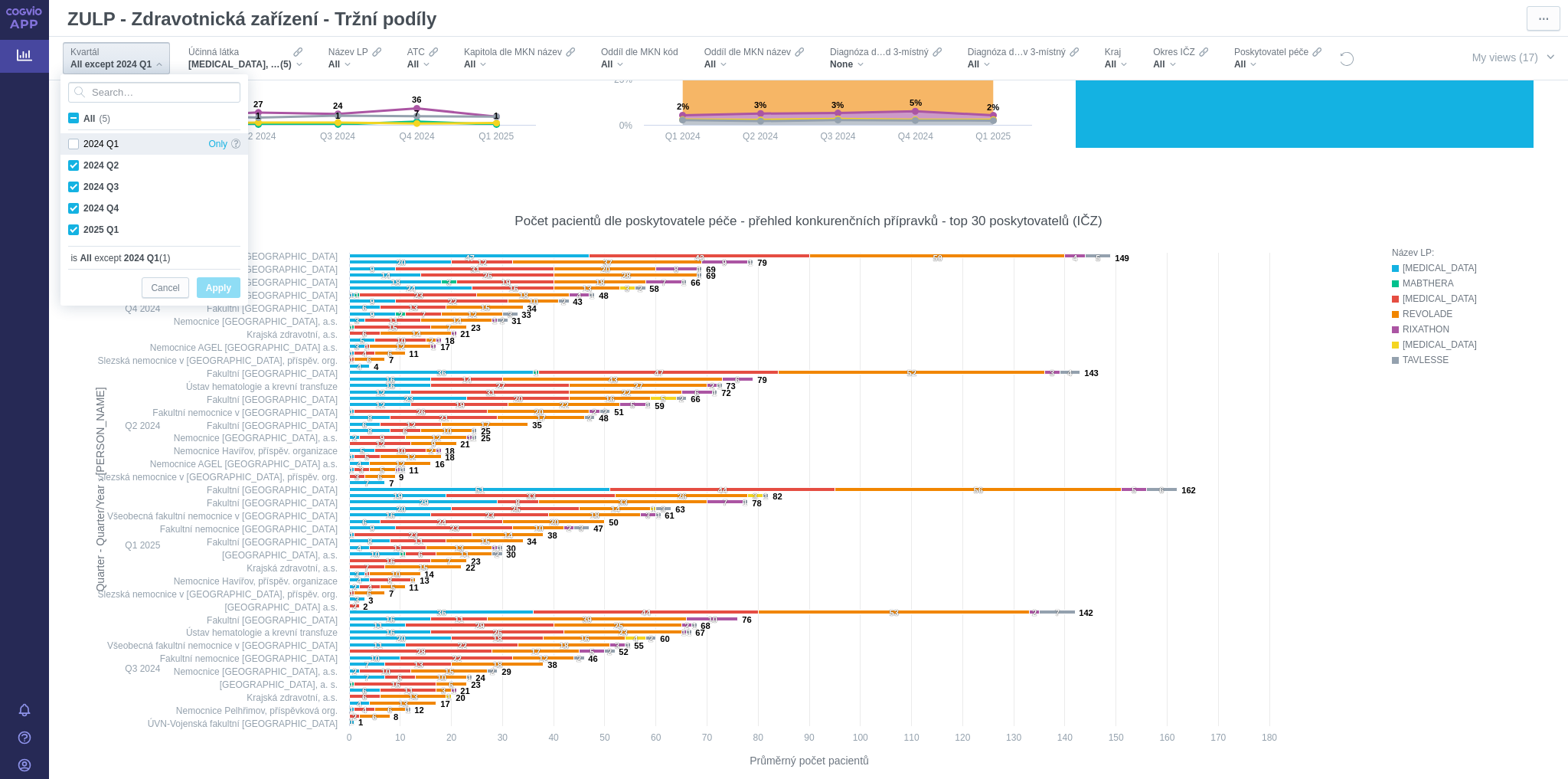
click at [71, 143] on div "2024 Q1 Only" at bounding box center [154, 144] width 188 height 21
checkbox input "false"
click at [84, 115] on span "All (5)" at bounding box center [97, 119] width 27 height 11
click at [84, 115] on input "All (5)" at bounding box center [89, 115] width 10 height 10
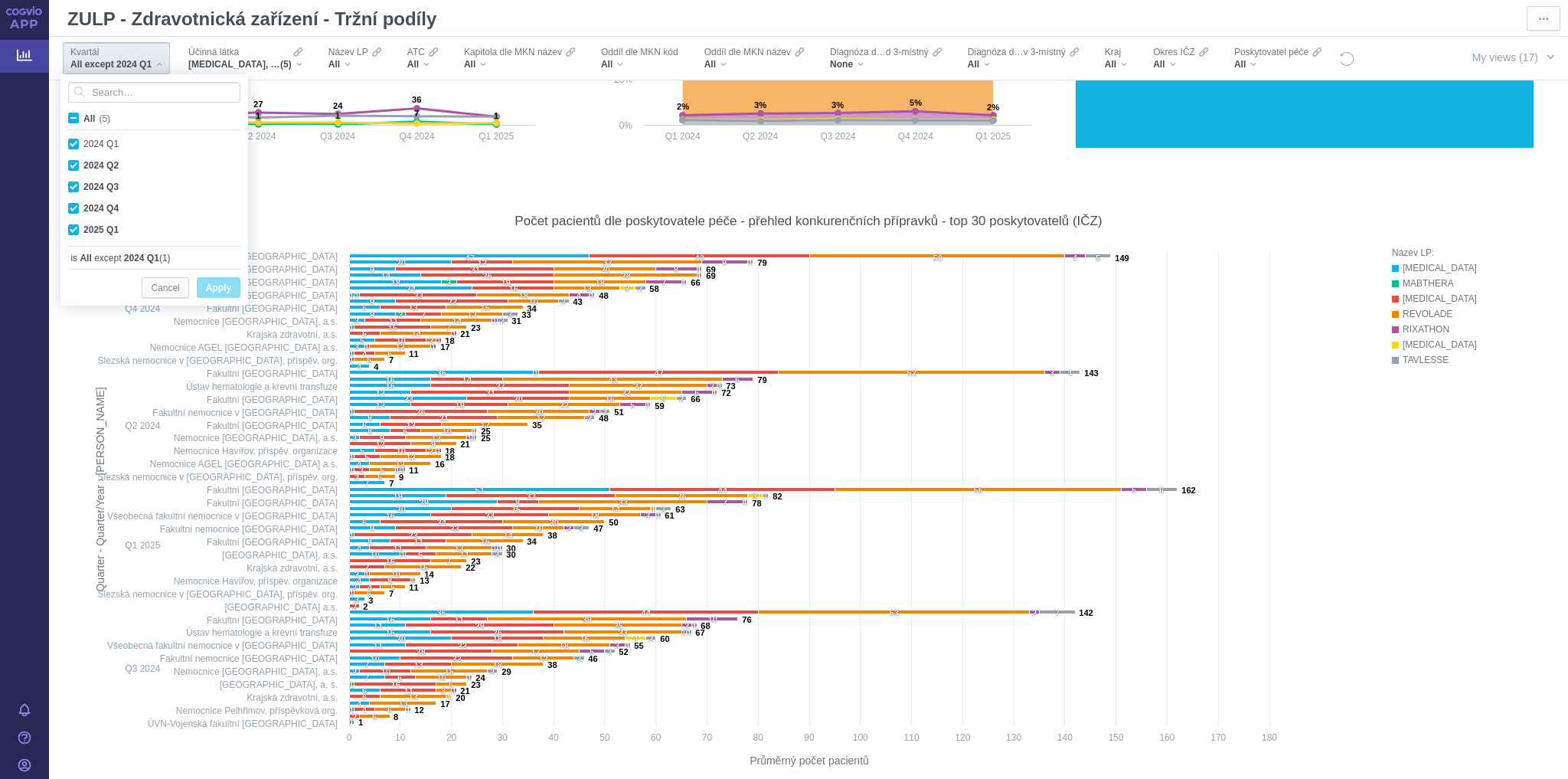
checkbox input "true"
click at [84, 117] on span "All (5)" at bounding box center [97, 119] width 27 height 11
click at [84, 117] on input "All (5)" at bounding box center [89, 115] width 10 height 10
checkbox input "false"
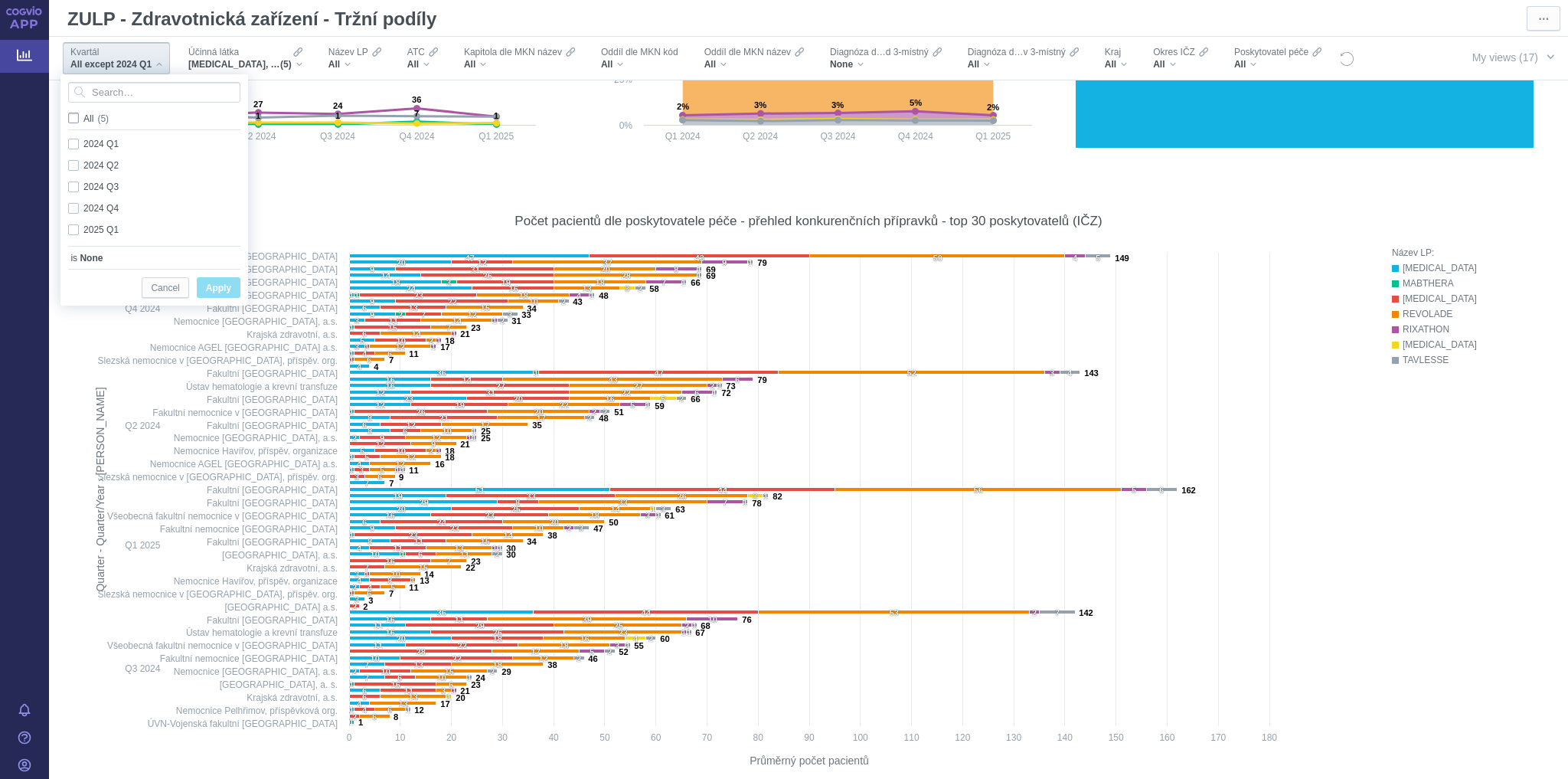
checkbox input "false"
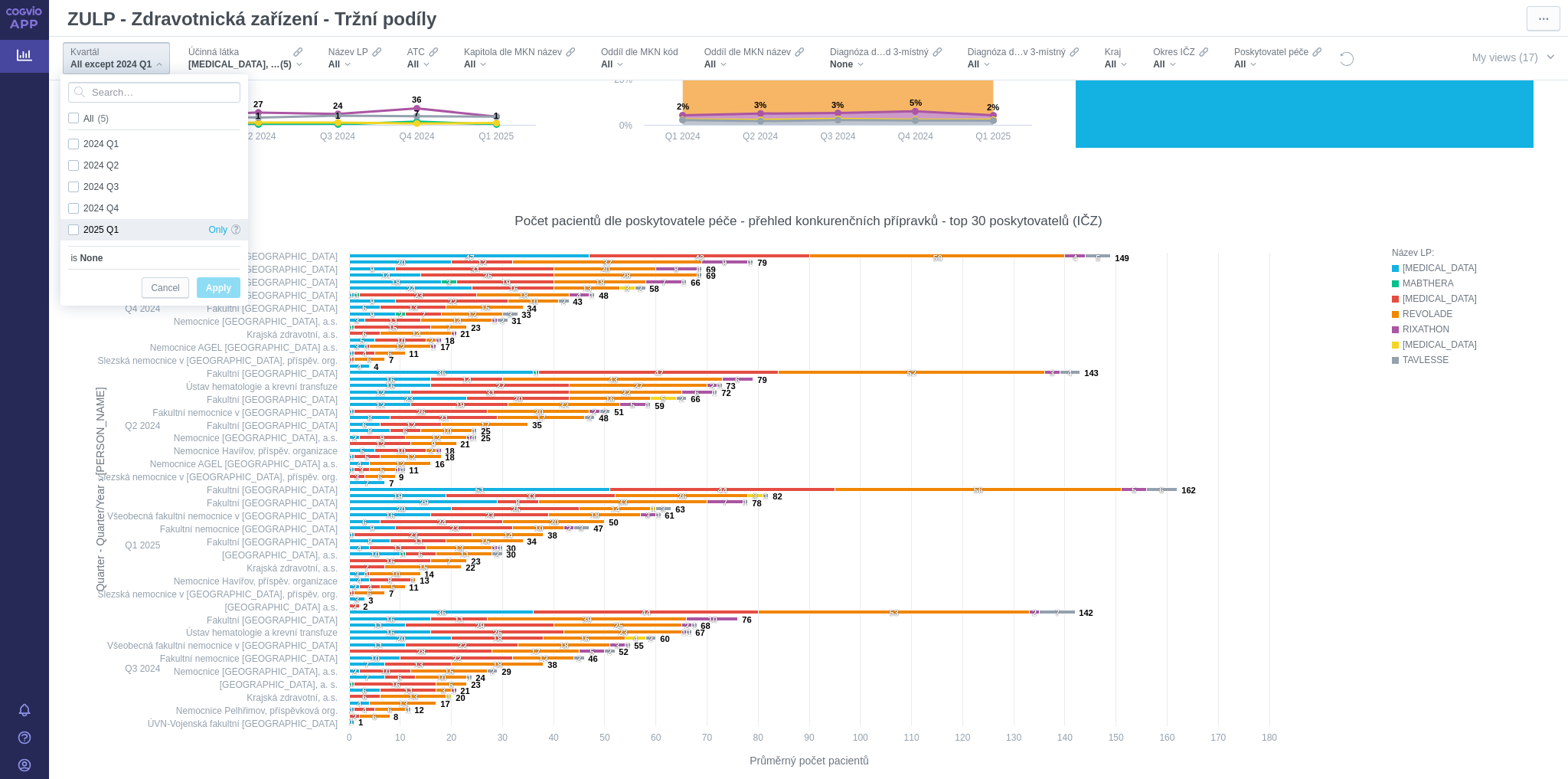
click at [66, 229] on div "2025 Q1 Only" at bounding box center [154, 229] width 188 height 21
checkbox input "true"
click at [230, 287] on span "Apply" at bounding box center [219, 288] width 25 height 19
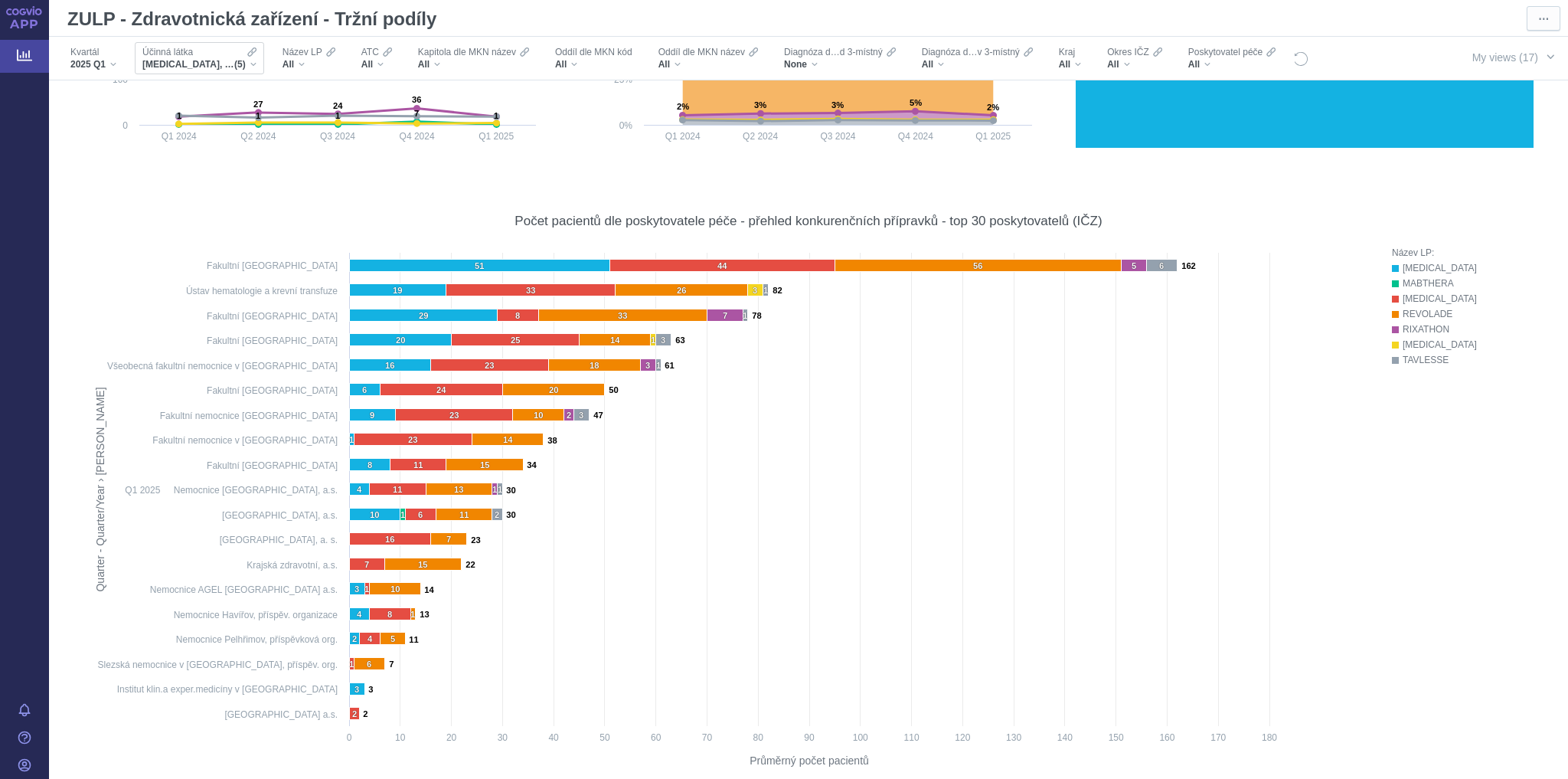
click at [254, 62] on div "[MEDICAL_DATA], [MEDICAL_DATA], [MEDICAL_DATA], AVATROMBOPAG, FOSTAMATINIB (5)" at bounding box center [200, 64] width 114 height 13
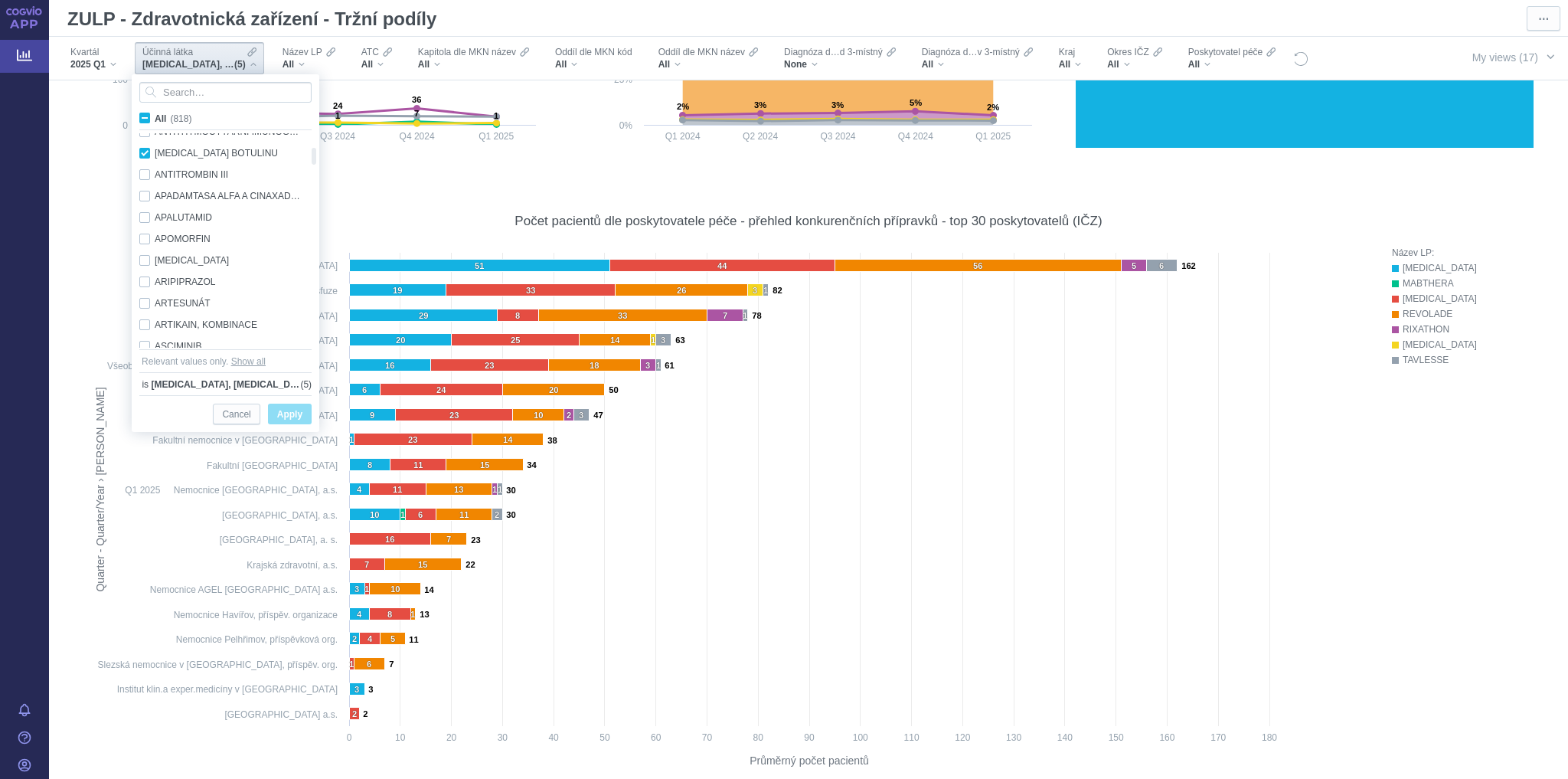
checkbox input "true"
checkbox input "false"
checkbox input "true"
checkbox input "false"
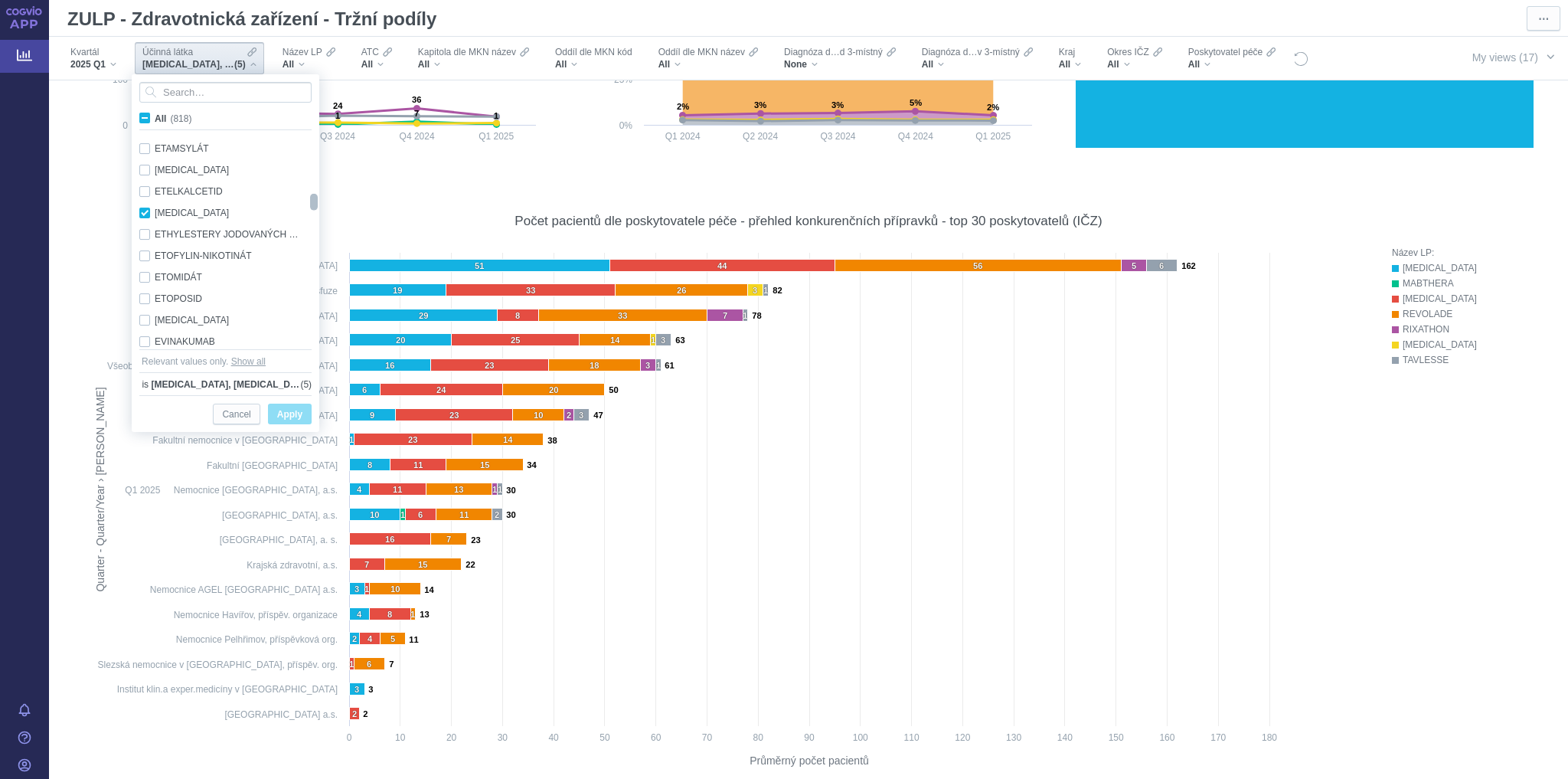
checkbox input "true"
checkbox input "false"
checkbox input "true"
drag, startPoint x: 313, startPoint y: 195, endPoint x: 318, endPoint y: 308, distance: 113.1
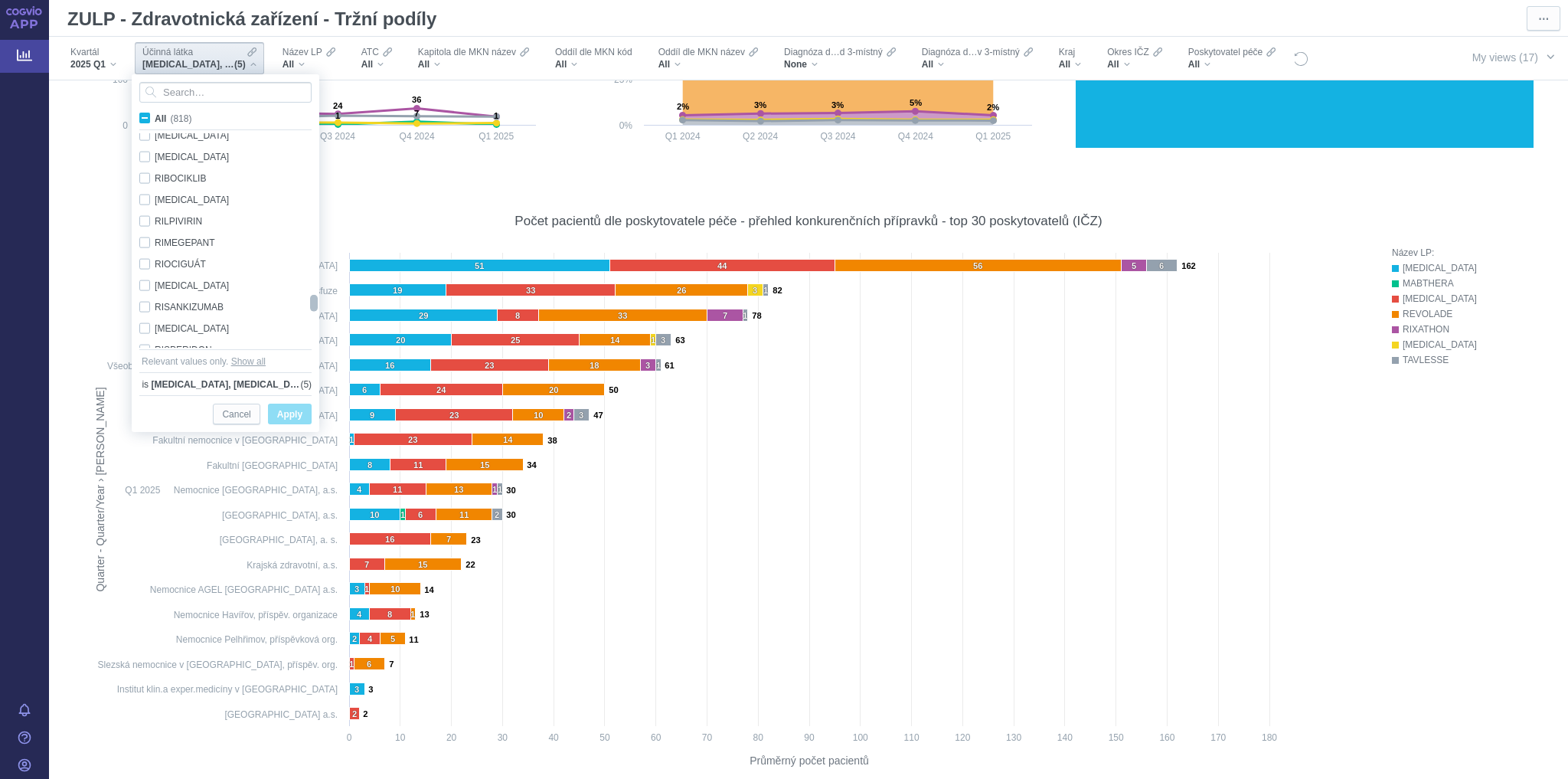
click at [318, 308] on div at bounding box center [313, 303] width 11 height 16
checkbox input "false"
checkbox input "true"
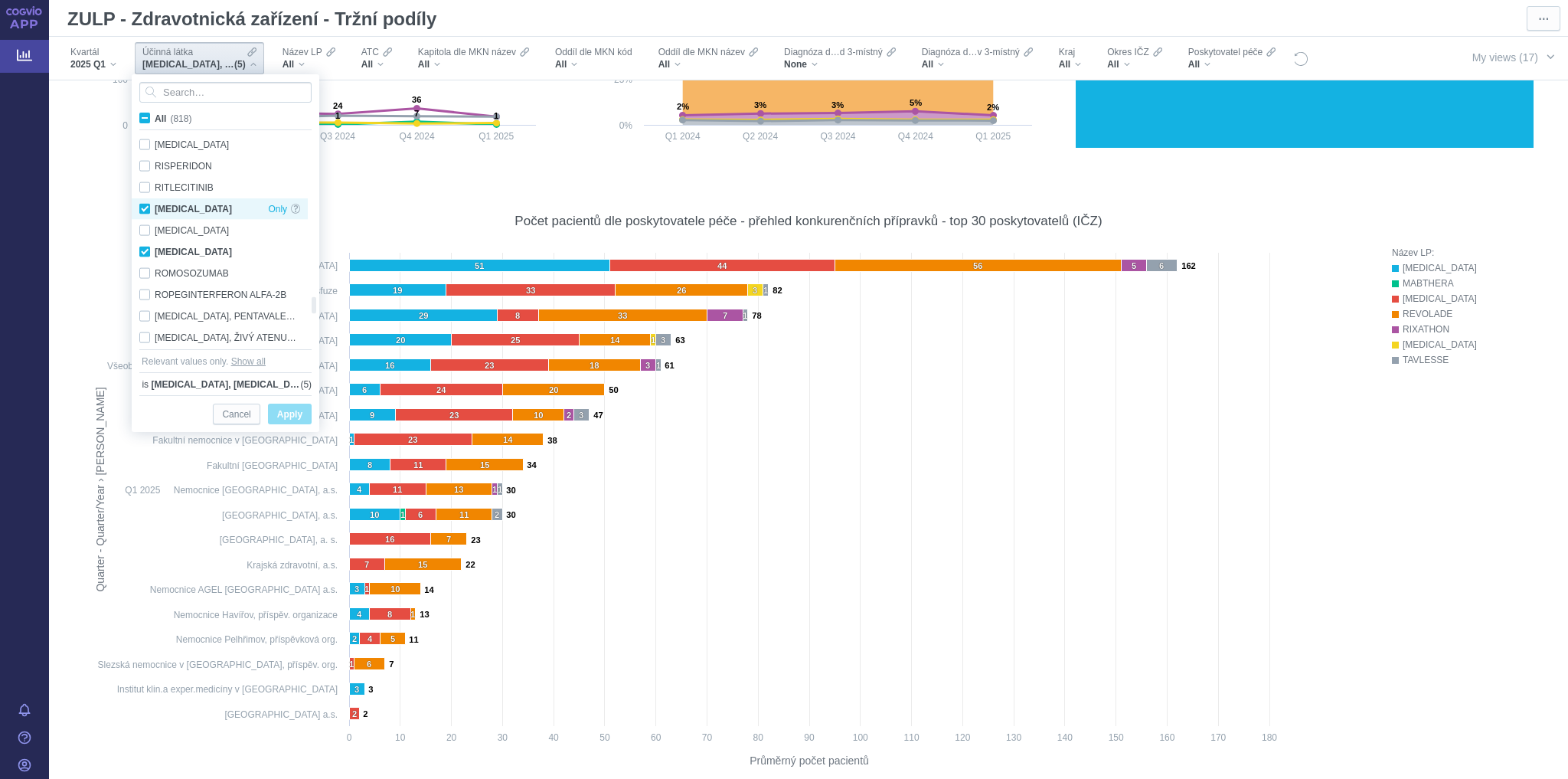
click at [146, 210] on div "[MEDICAL_DATA] Only" at bounding box center [220, 209] width 176 height 21
checkbox input "false"
click at [278, 415] on span "Apply" at bounding box center [289, 415] width 25 height 19
